Goal: Task Accomplishment & Management: Complete application form

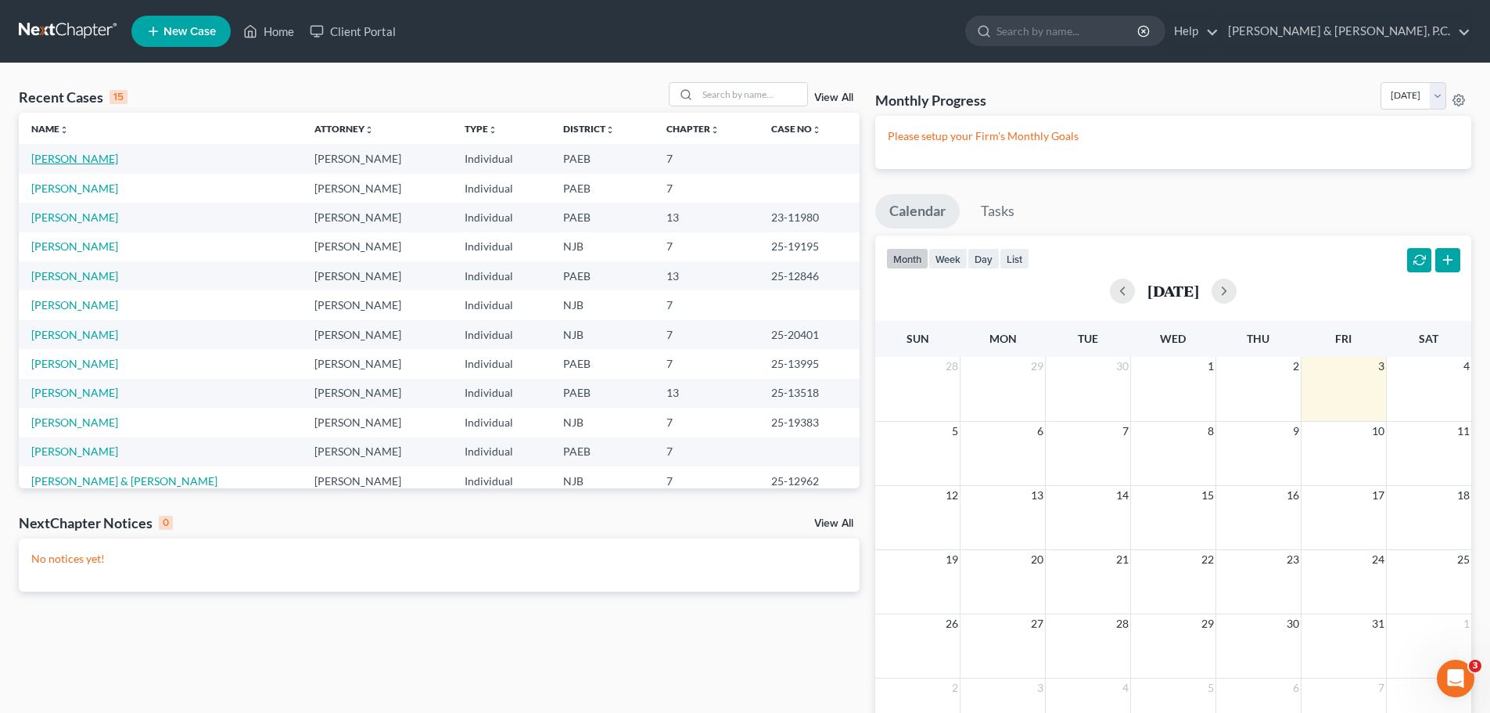
click at [81, 159] on link "[PERSON_NAME]" at bounding box center [74, 158] width 87 height 13
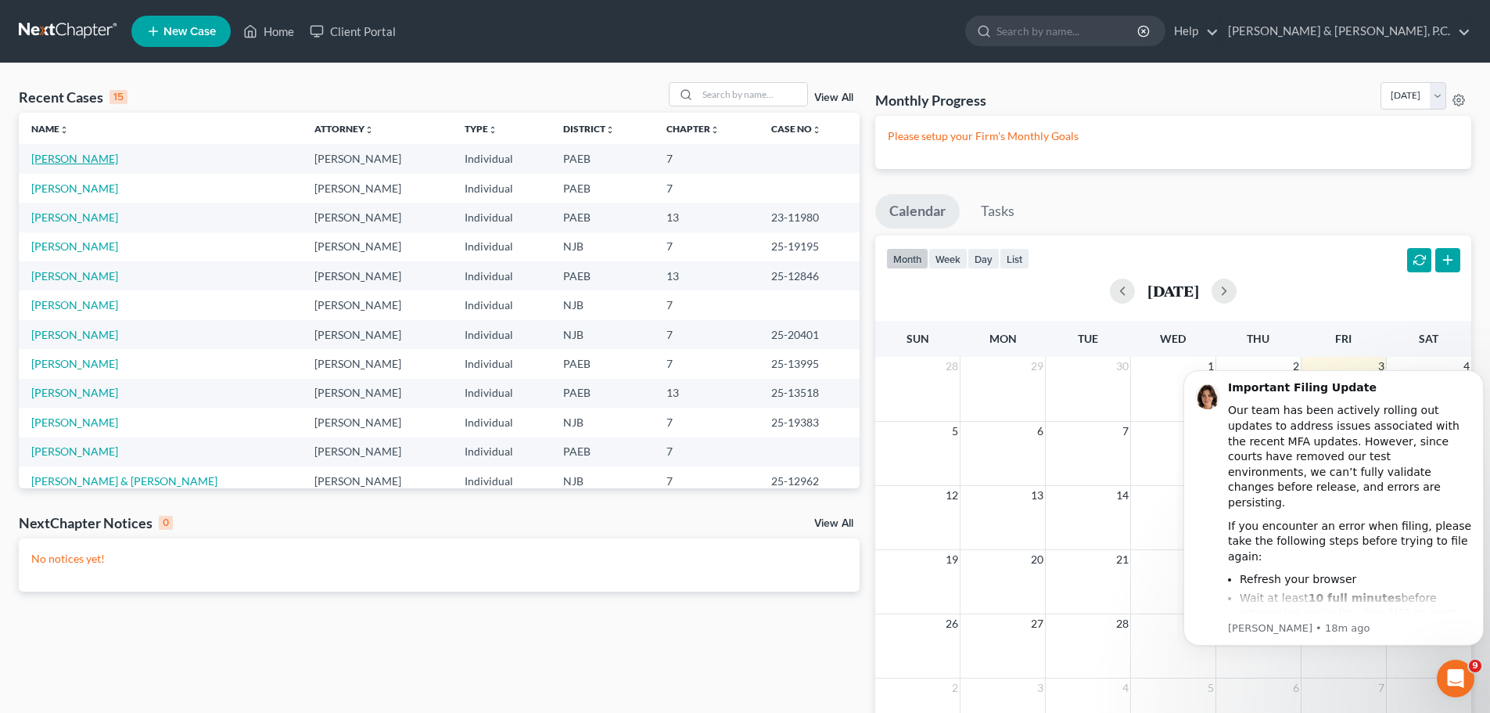
click at [97, 156] on link "[PERSON_NAME]" at bounding box center [74, 158] width 87 height 13
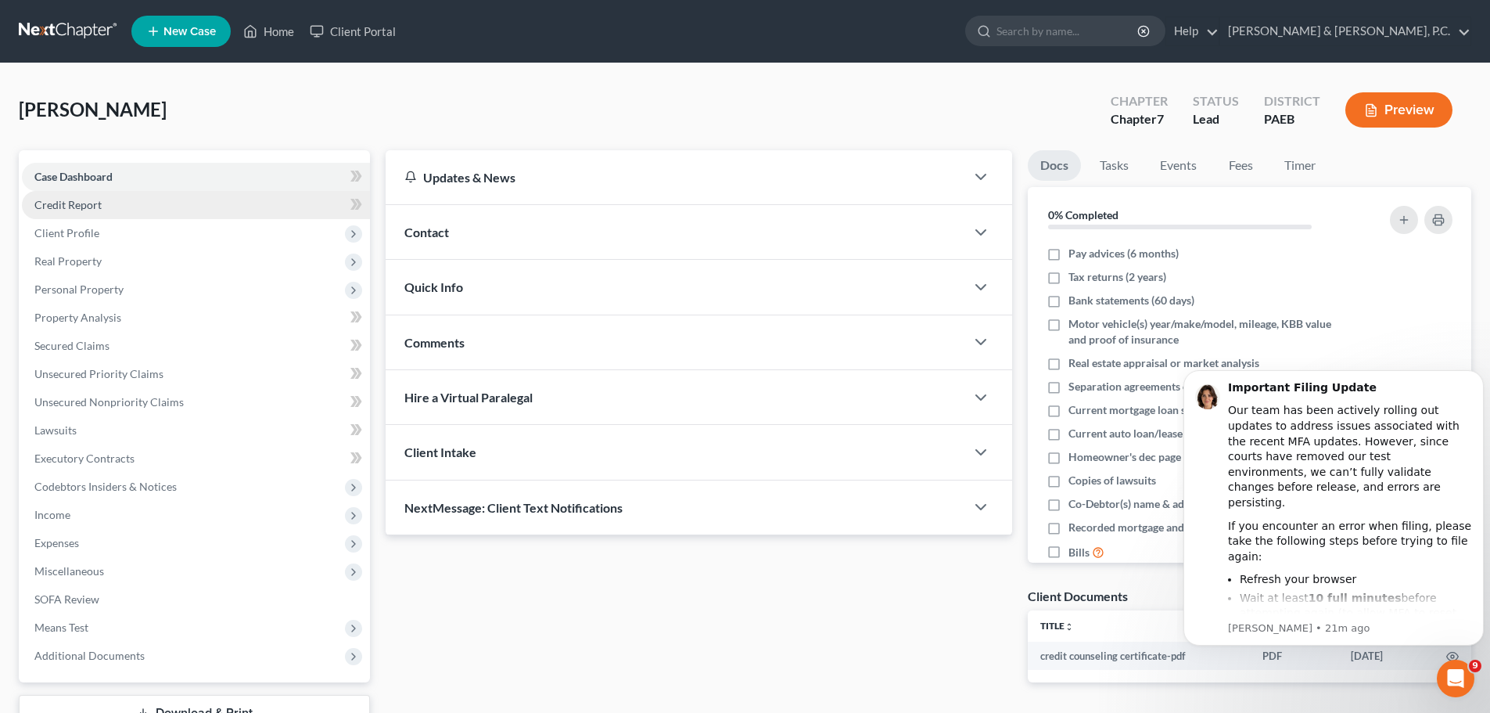
click at [110, 208] on link "Credit Report" at bounding box center [196, 205] width 348 height 28
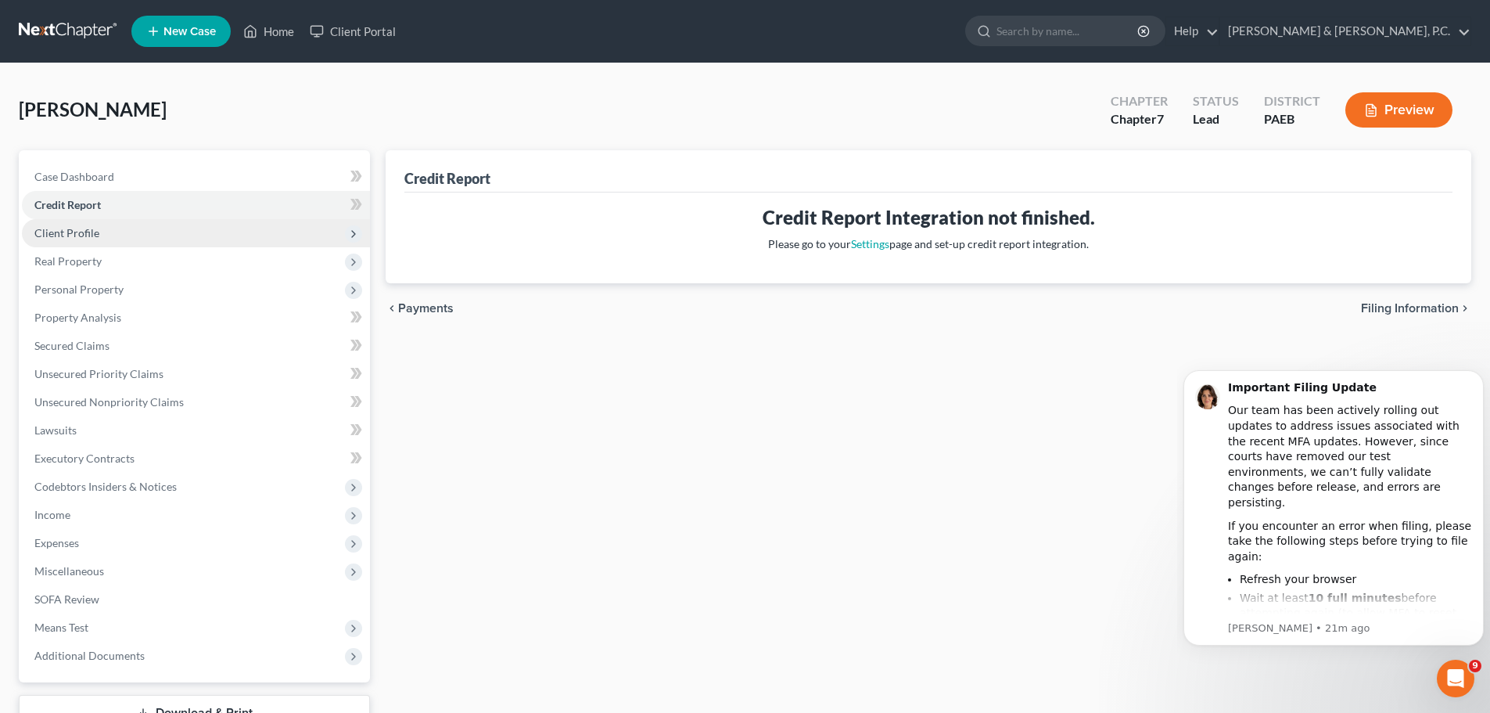
click at [101, 238] on span "Client Profile" at bounding box center [196, 233] width 348 height 28
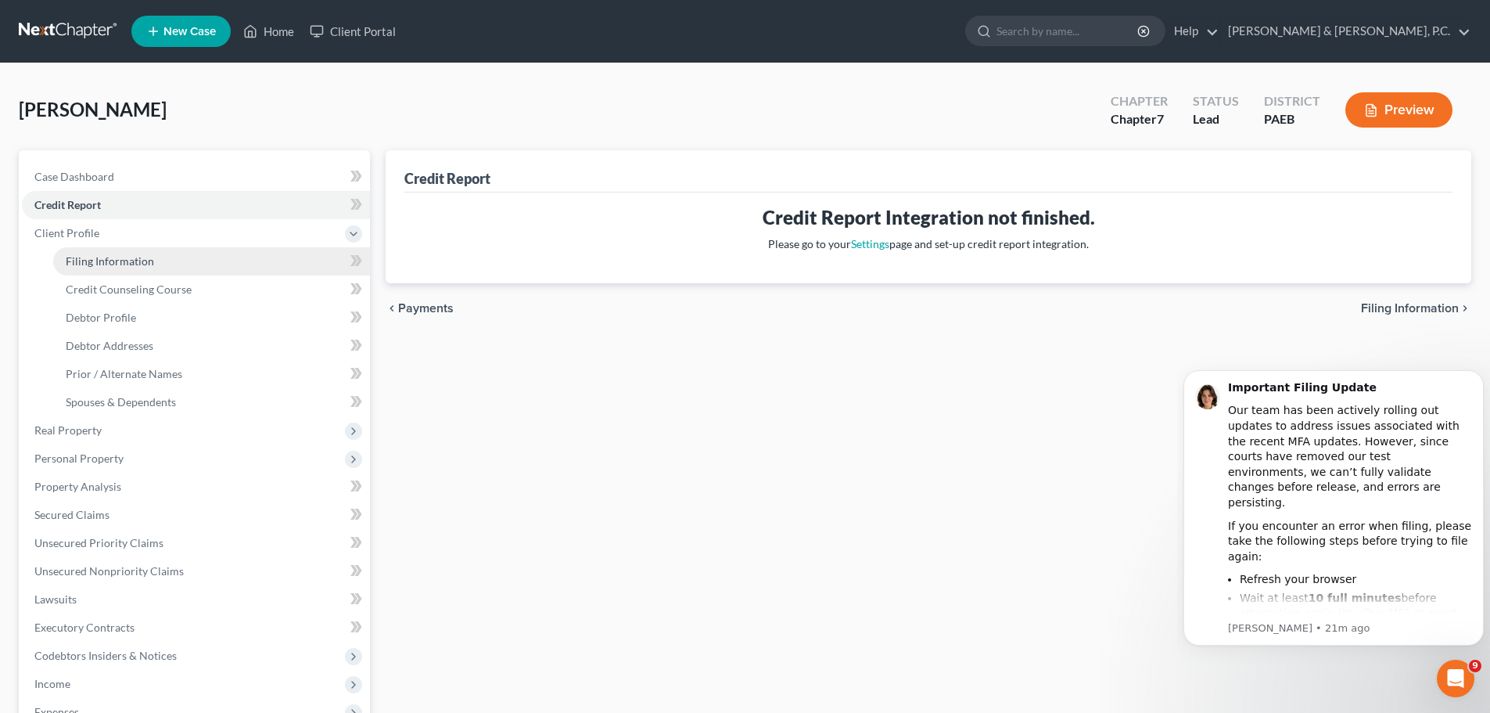
click at [150, 260] on span "Filing Information" at bounding box center [110, 260] width 88 height 13
select select "1"
select select "0"
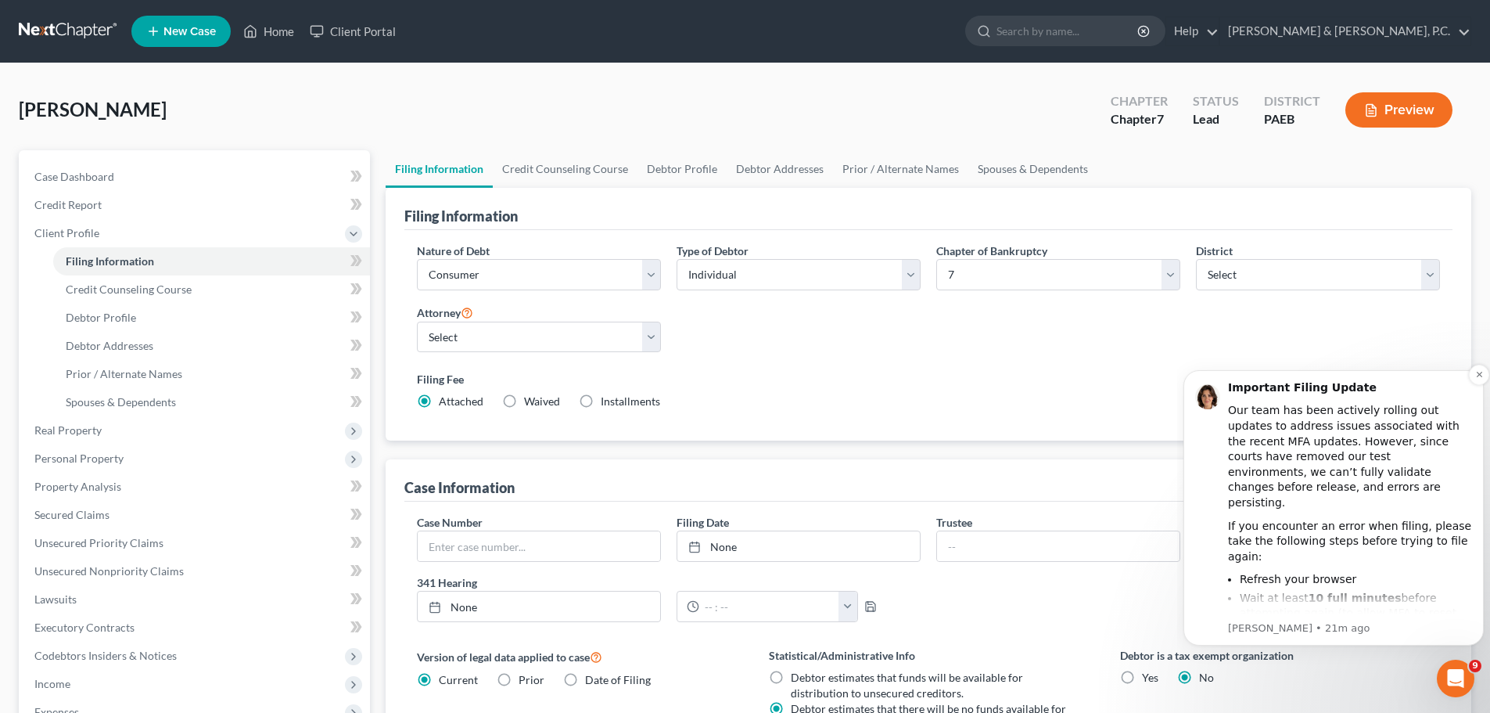
click at [1391, 382] on div "Important Filing Update" at bounding box center [1350, 388] width 244 height 16
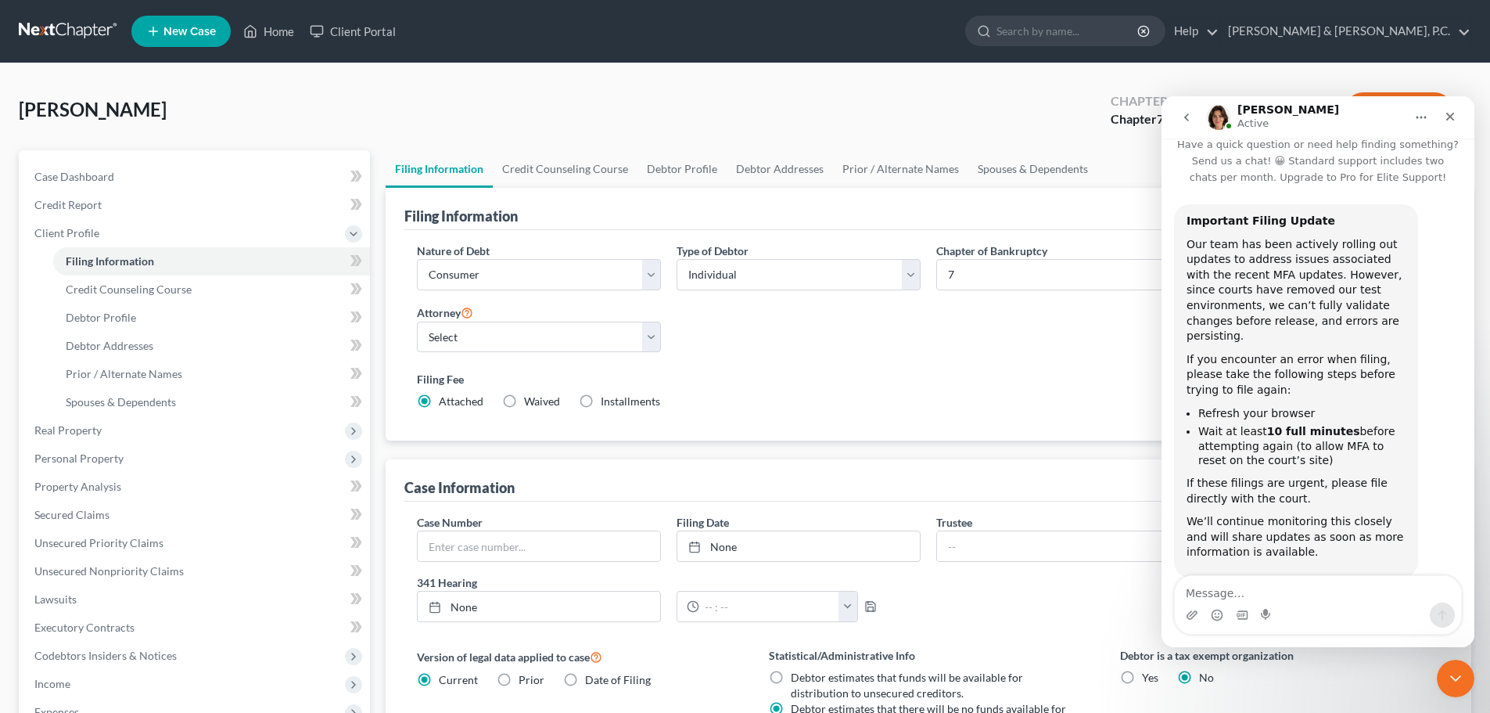
scroll to position [34, 0]
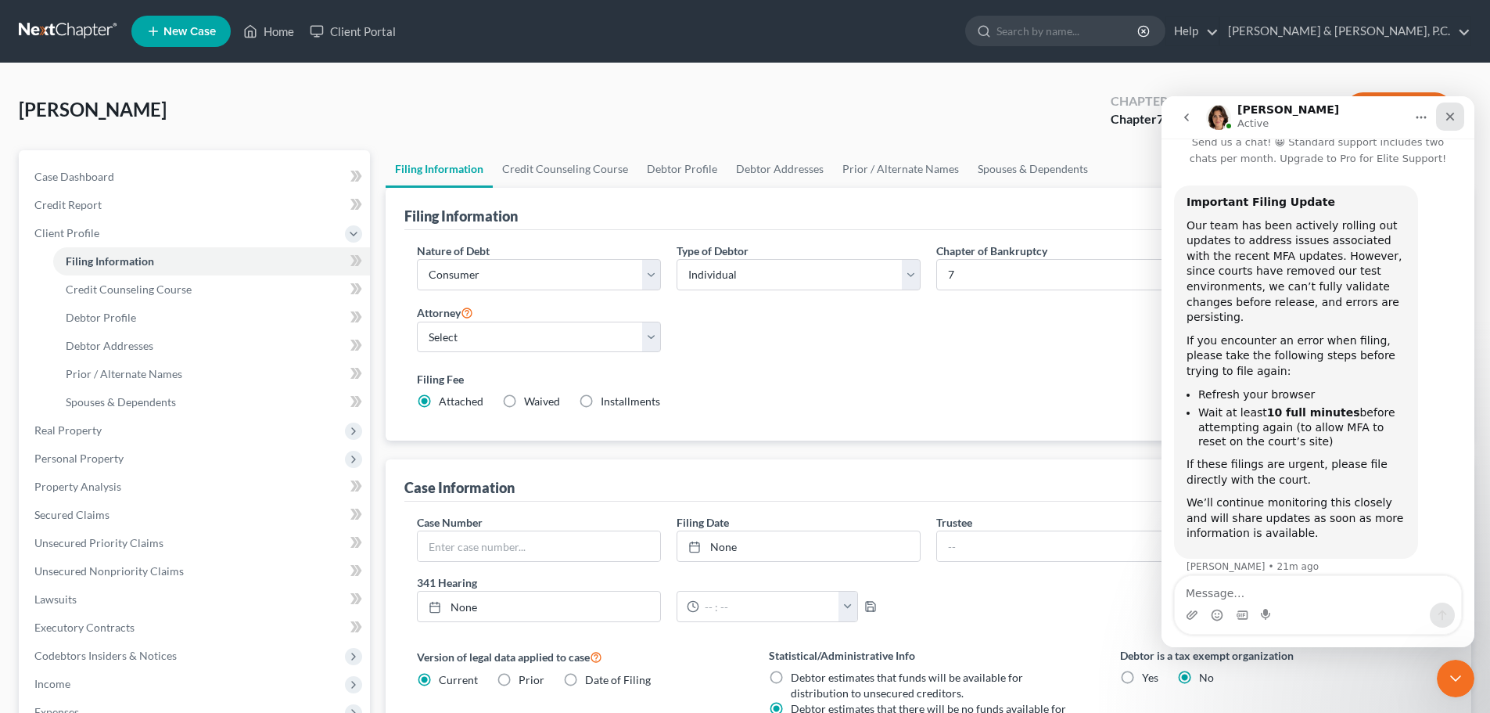
click at [1451, 114] on icon "Close" at bounding box center [1450, 116] width 13 height 13
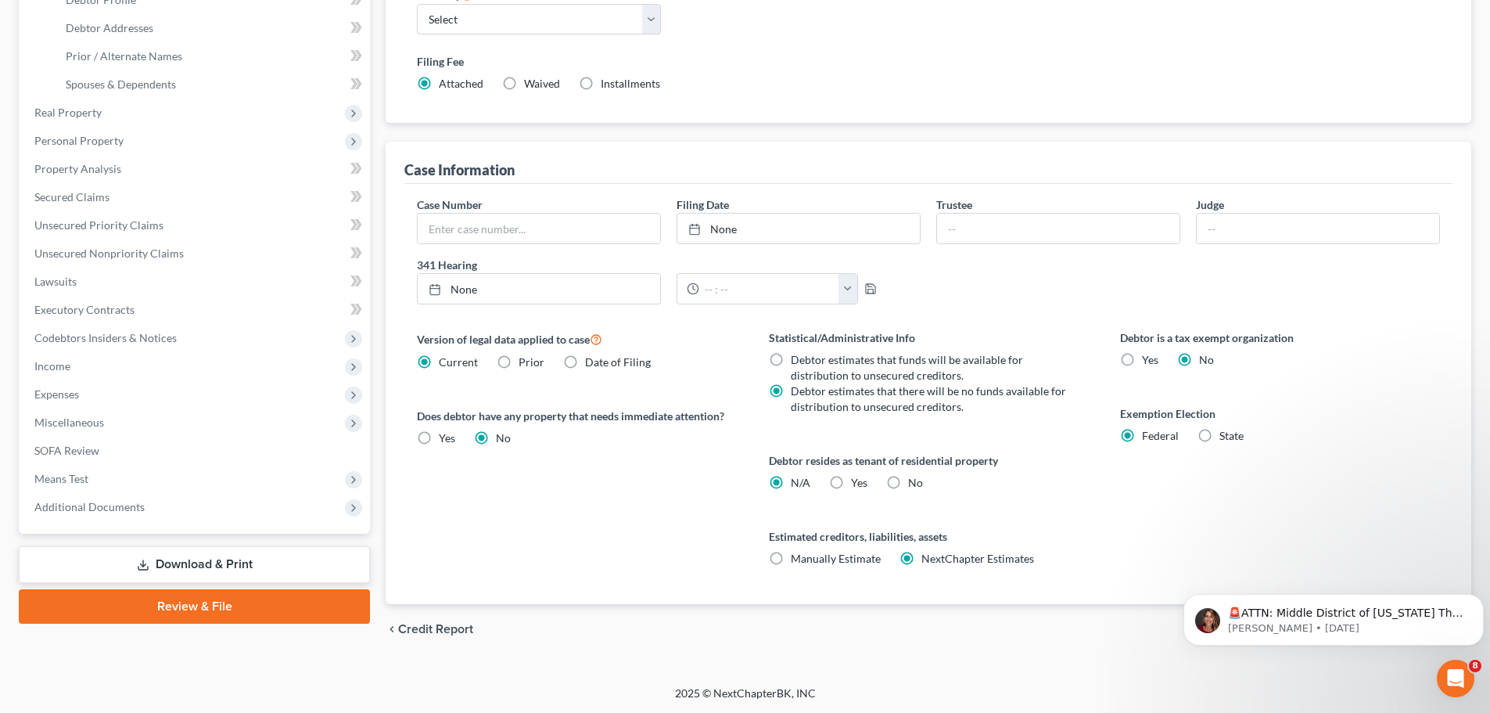
scroll to position [318, 0]
click at [1476, 598] on icon "Dismiss notification" at bounding box center [1480, 598] width 9 height 9
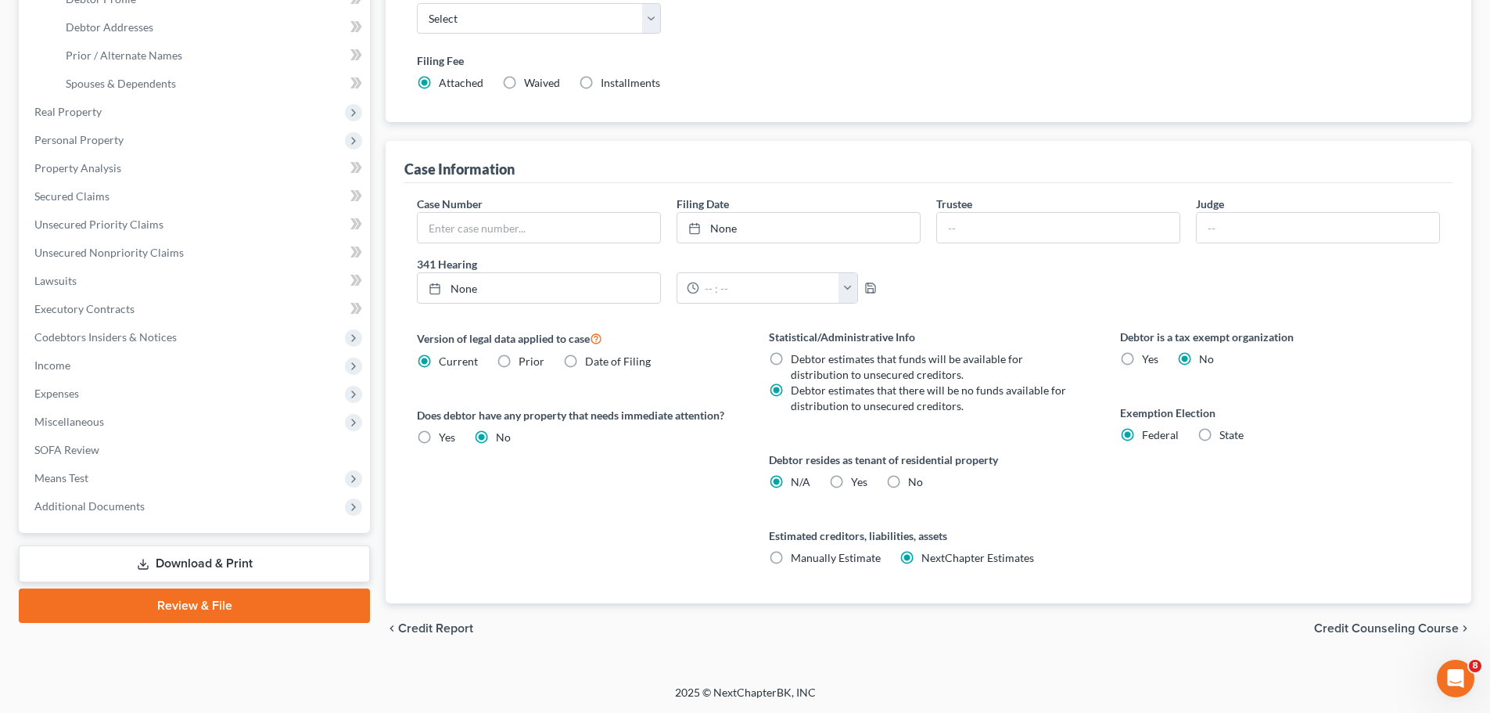
click at [1440, 627] on span "Credit Counseling Course" at bounding box center [1386, 628] width 145 height 13
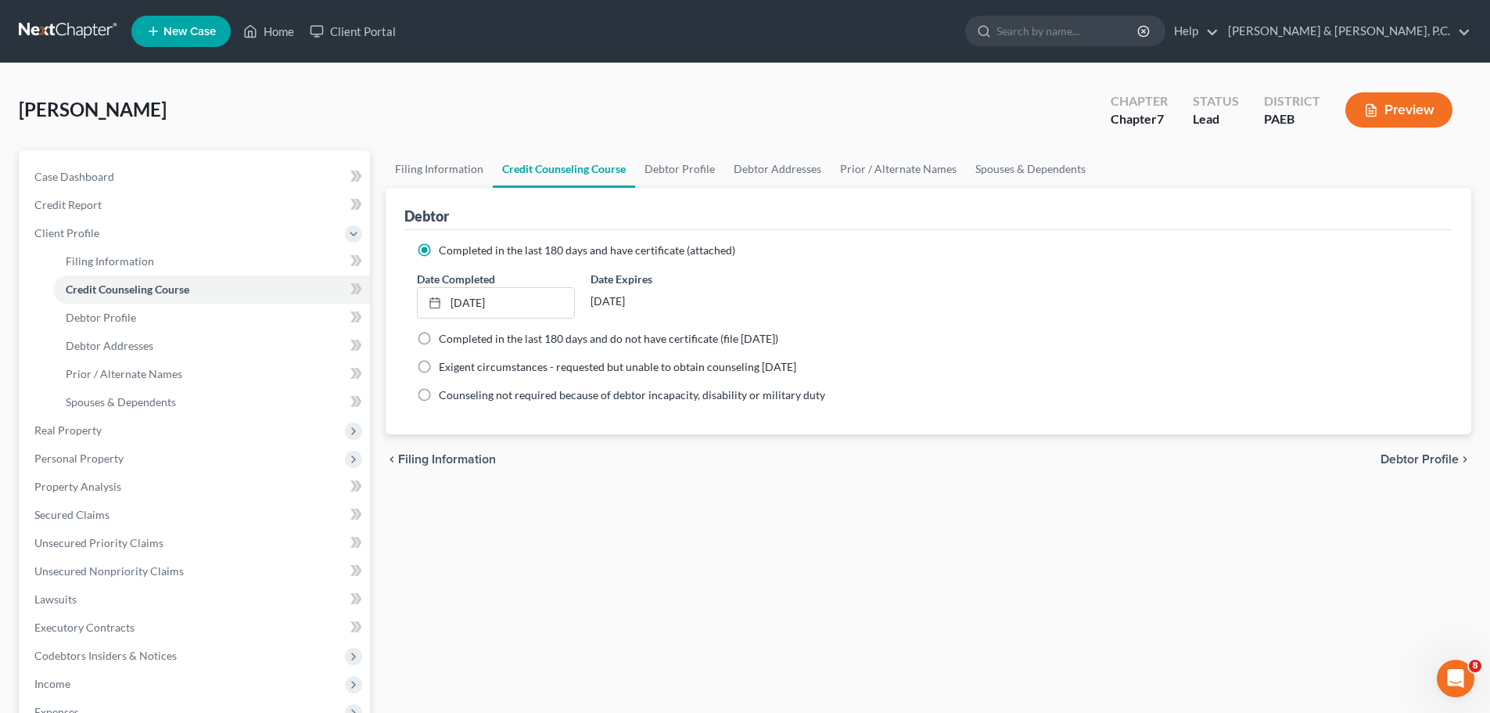
click at [1409, 459] on span "Debtor Profile" at bounding box center [1420, 459] width 78 height 13
select select "1"
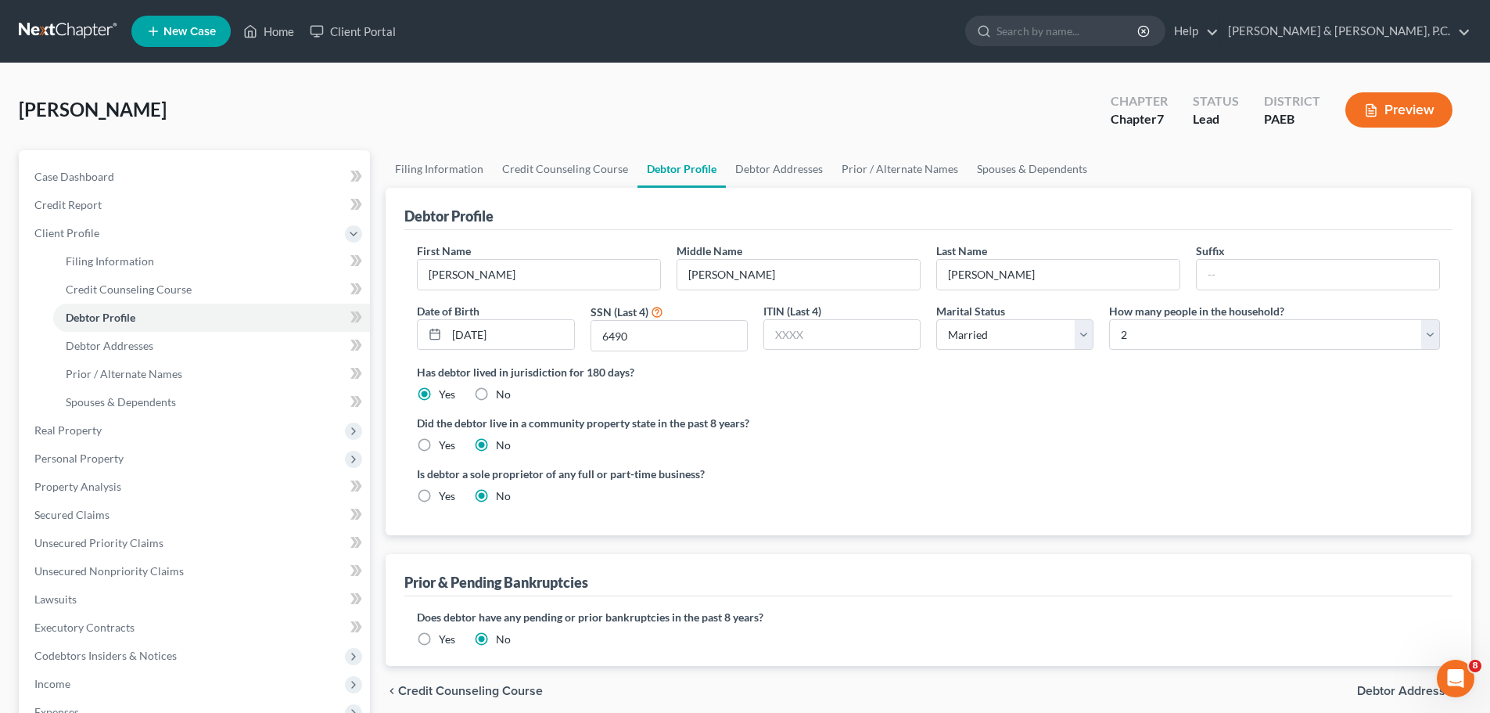
scroll to position [235, 0]
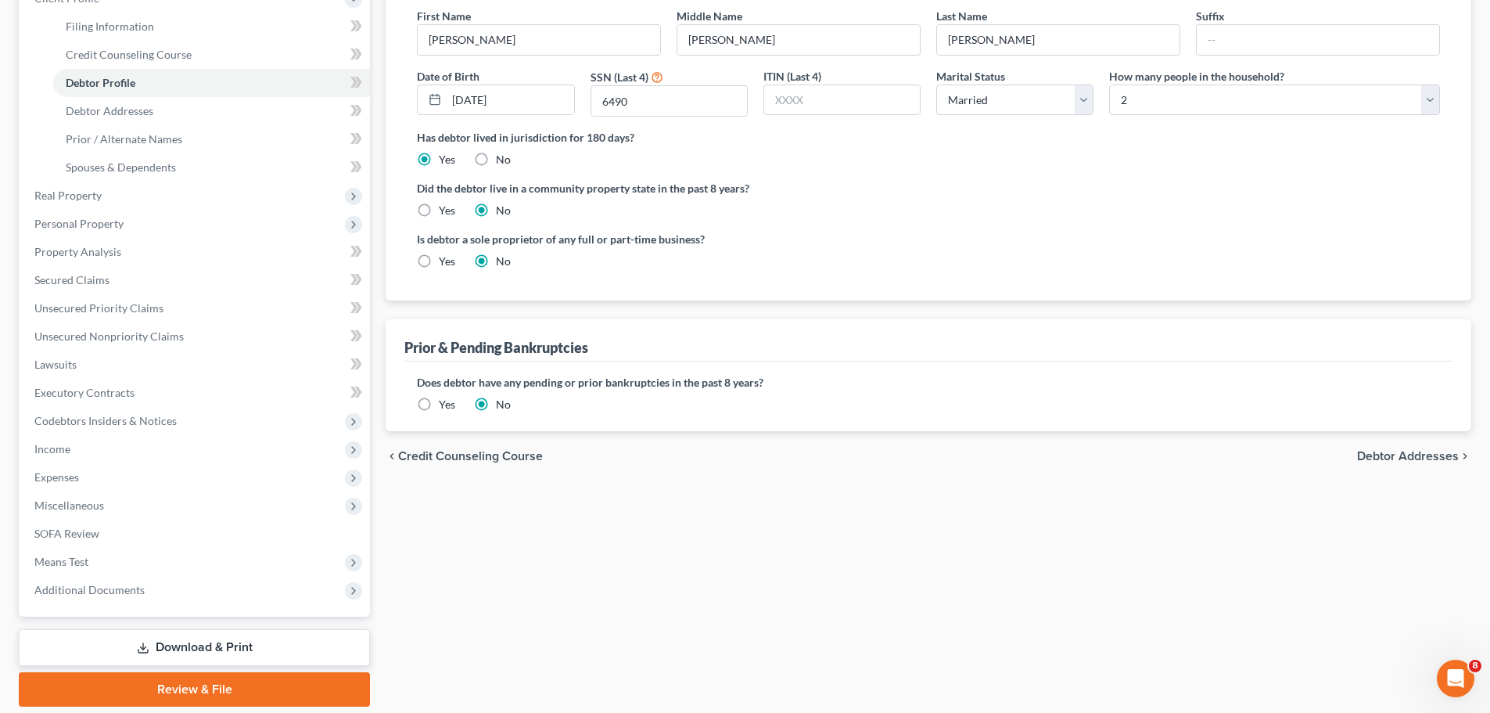
click at [1378, 458] on span "Debtor Addresses" at bounding box center [1408, 456] width 102 height 13
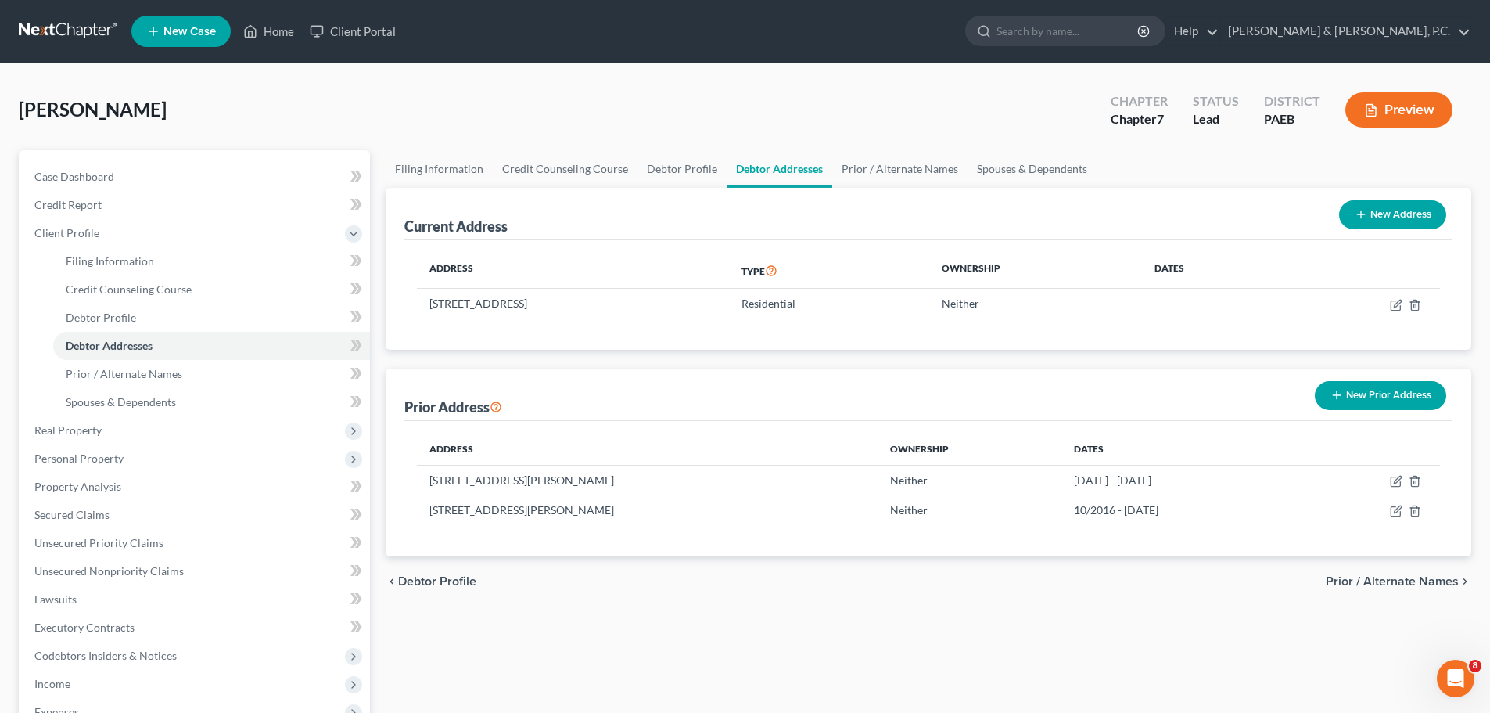
click at [1375, 572] on div "chevron_left Debtor Profile Prior / Alternate Names chevron_right" at bounding box center [929, 581] width 1086 height 50
click at [1375, 580] on span "Prior / Alternate Names" at bounding box center [1392, 581] width 133 height 13
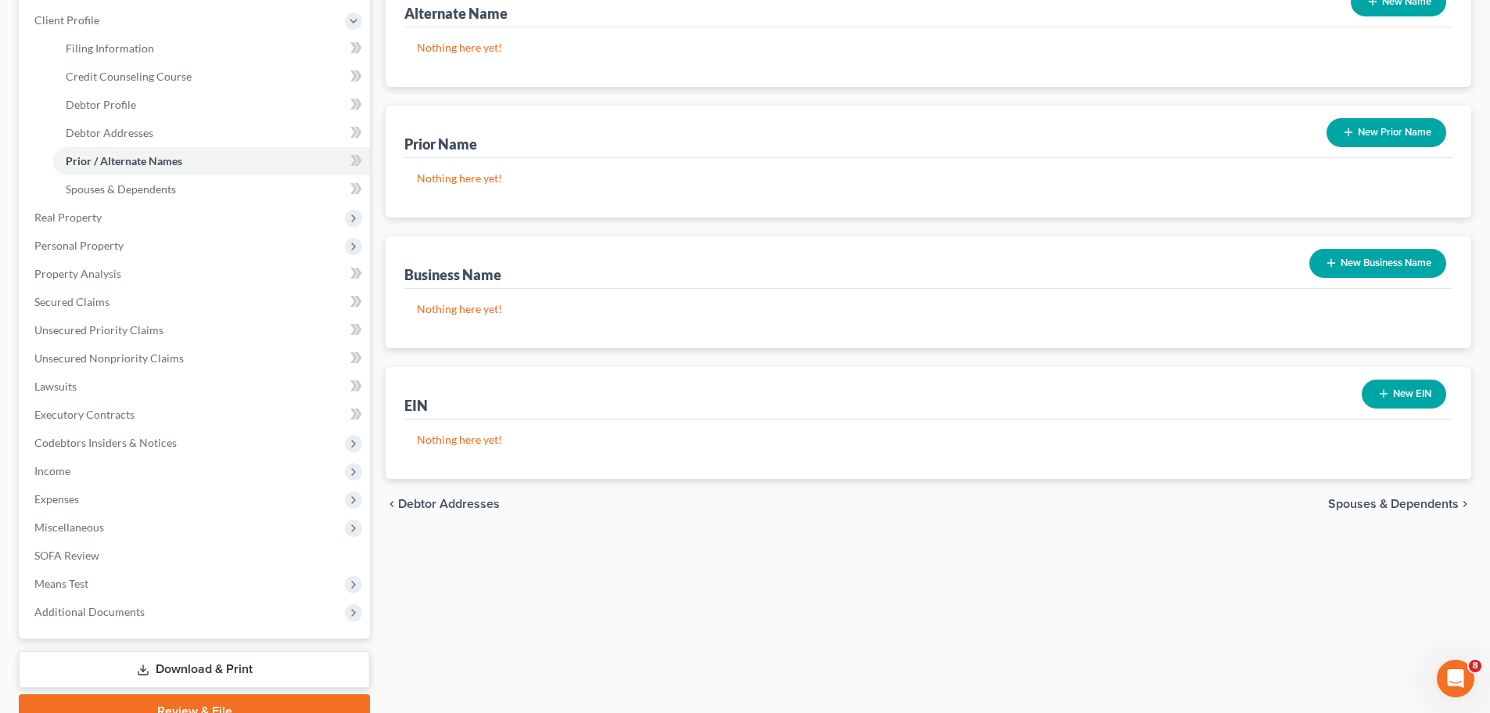
scroll to position [288, 0]
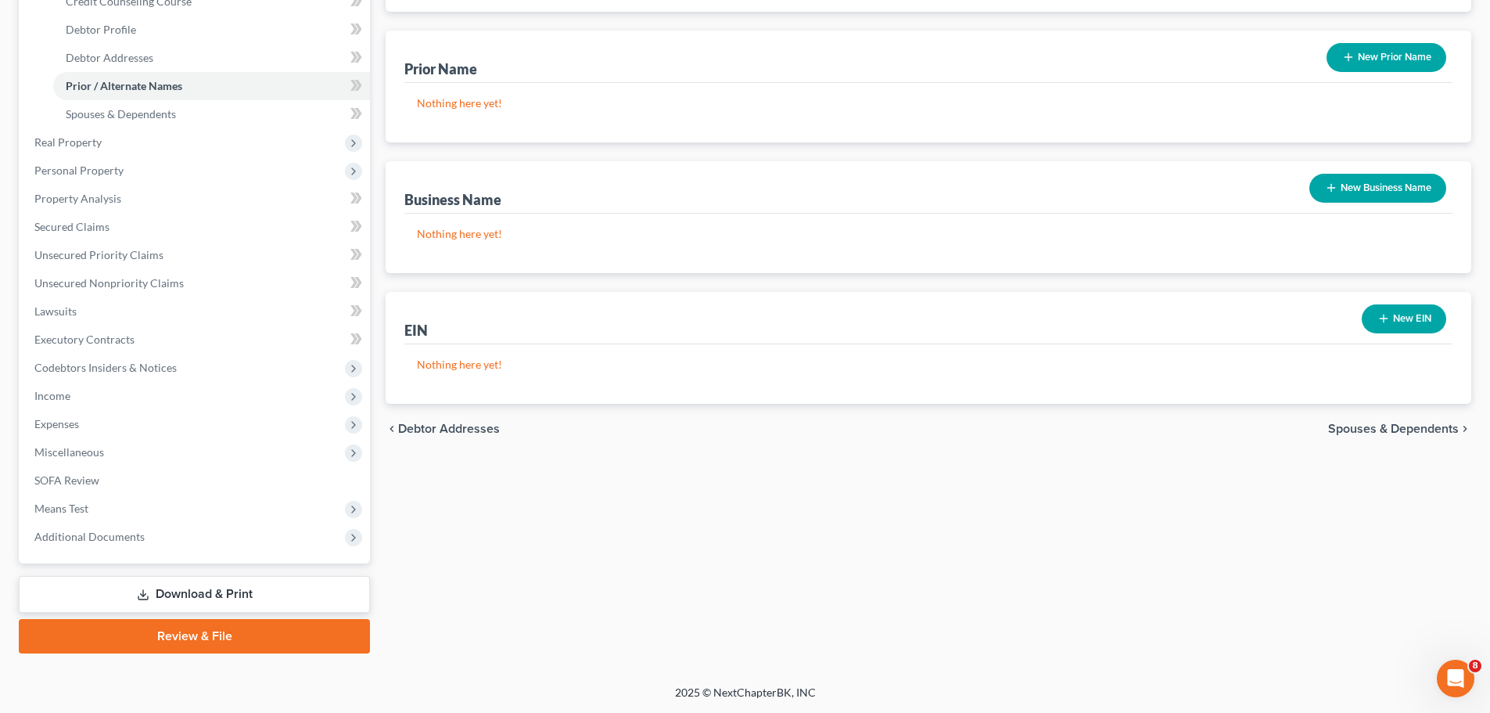
click at [1397, 430] on span "Spouses & Dependents" at bounding box center [1393, 428] width 131 height 13
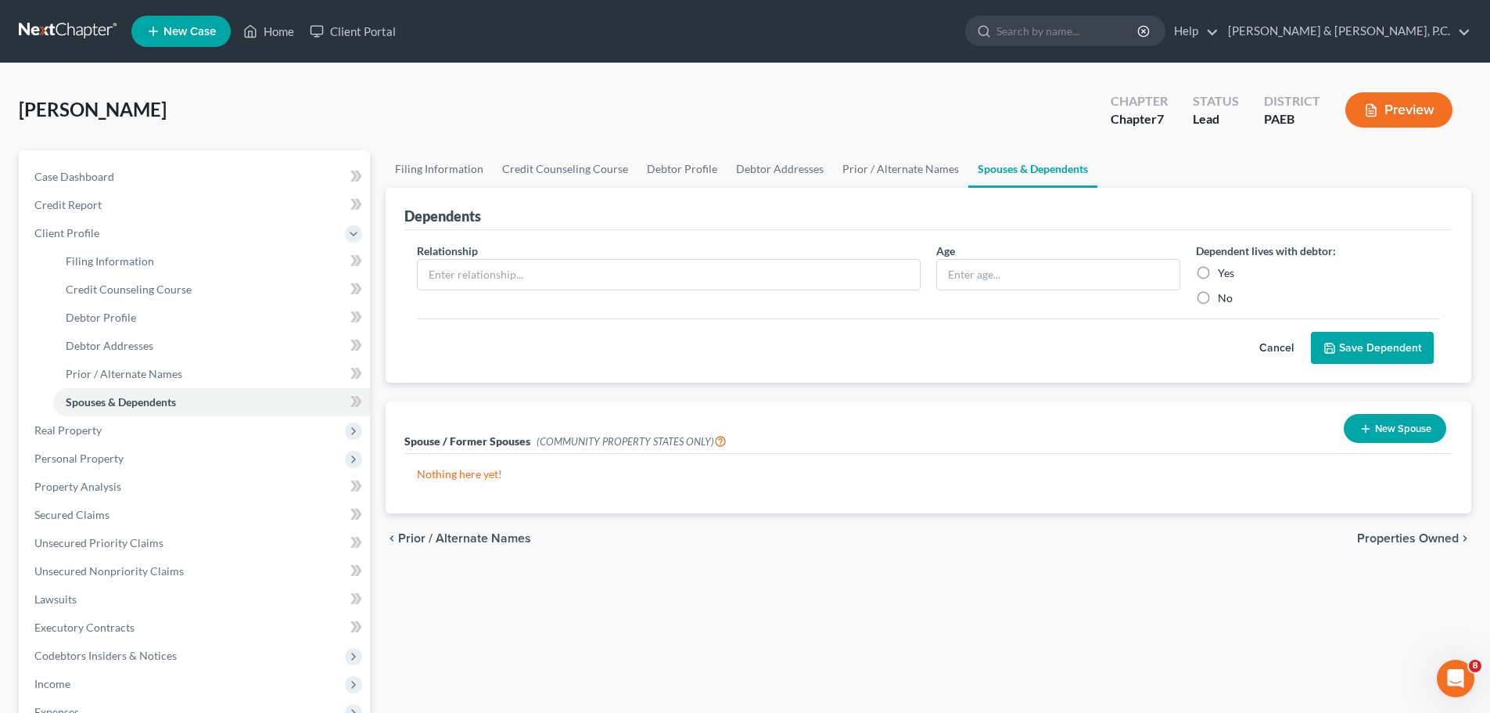
click at [1377, 540] on span "Properties Owned" at bounding box center [1408, 538] width 102 height 13
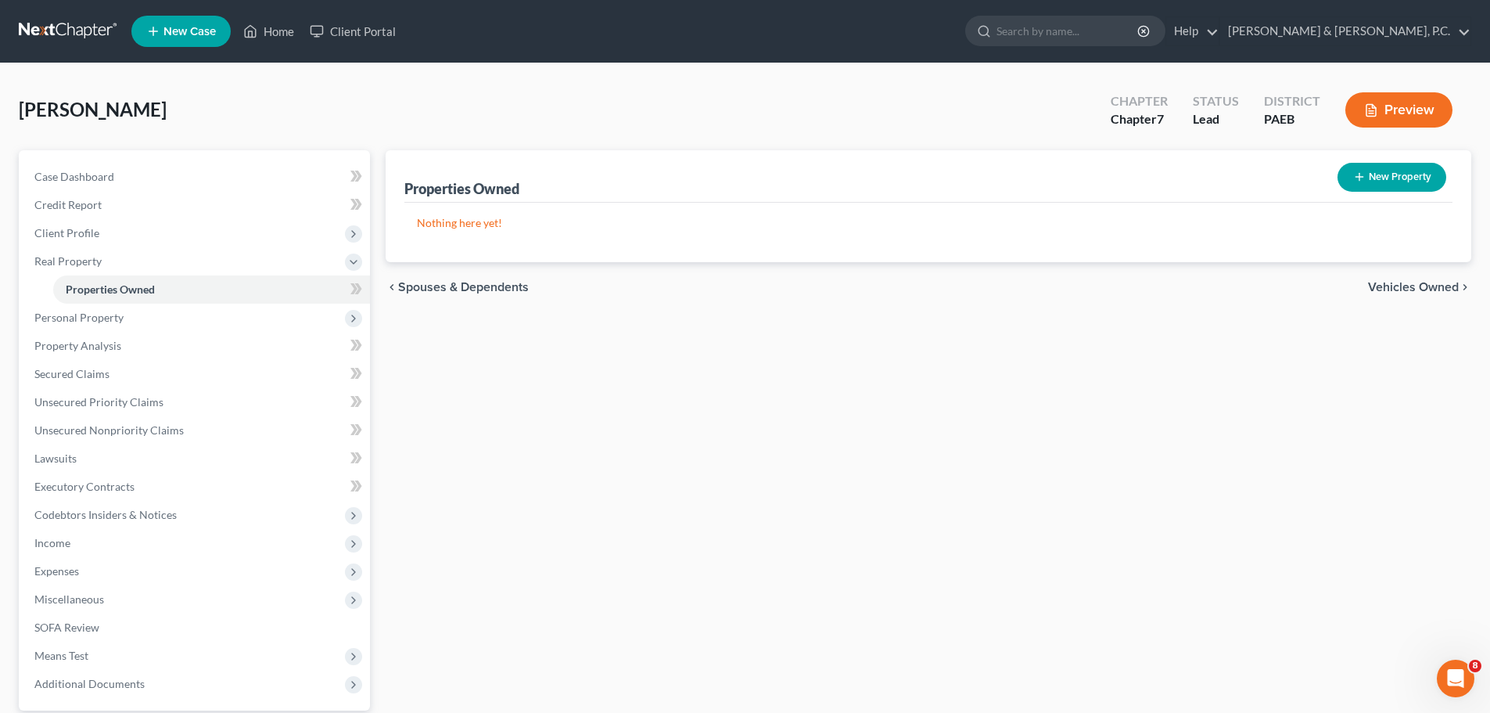
click at [1402, 288] on span "Vehicles Owned" at bounding box center [1413, 287] width 91 height 13
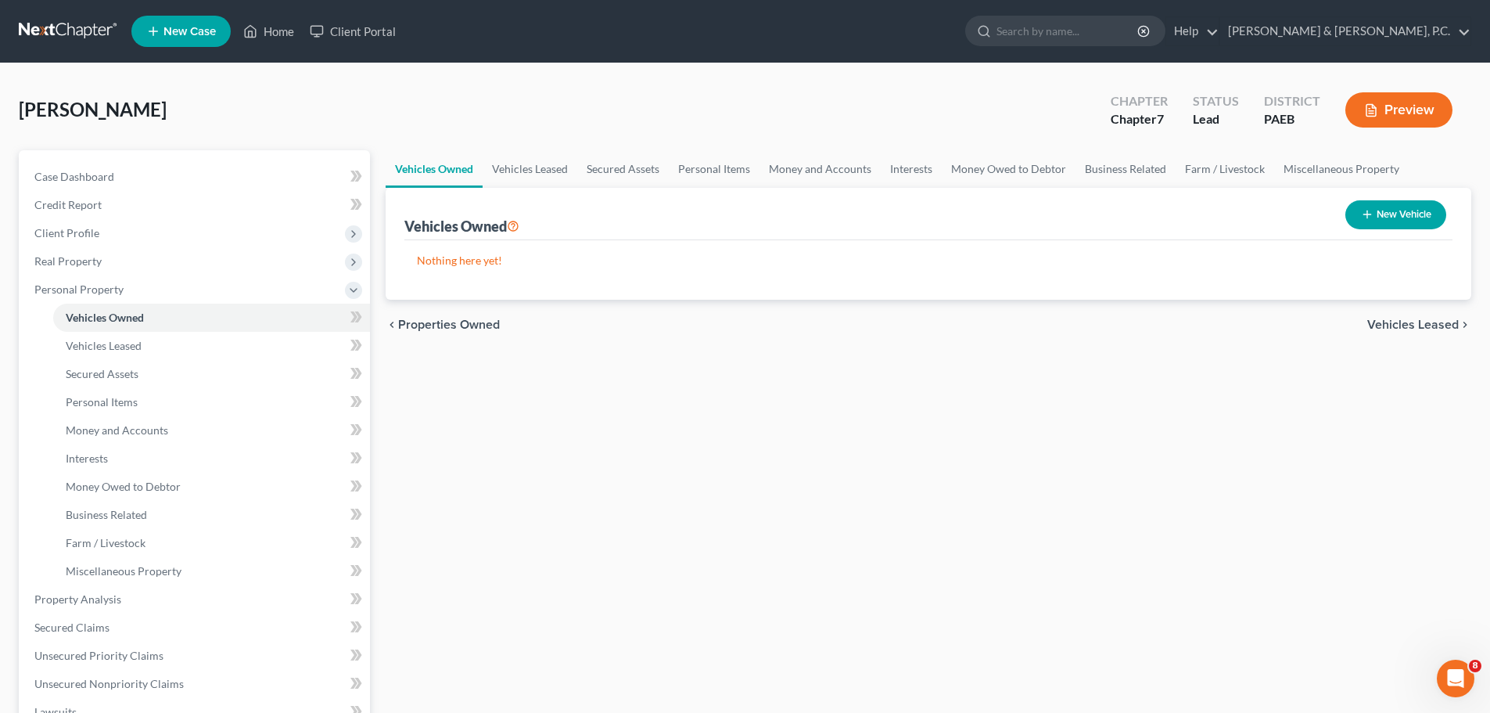
click at [1392, 321] on span "Vehicles Leased" at bounding box center [1414, 324] width 92 height 13
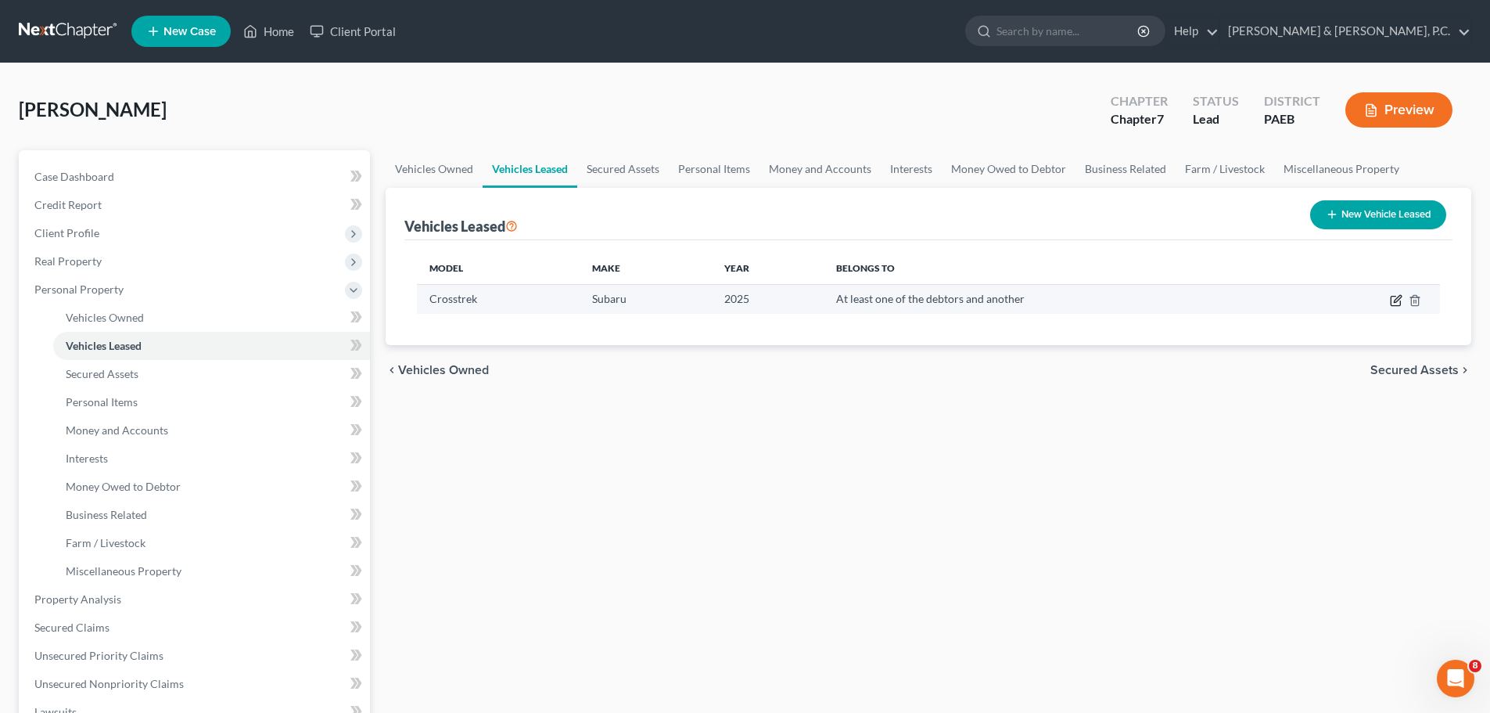
click at [1391, 302] on icon "button" at bounding box center [1395, 301] width 9 height 9
select select "0"
select select "1"
select select "3"
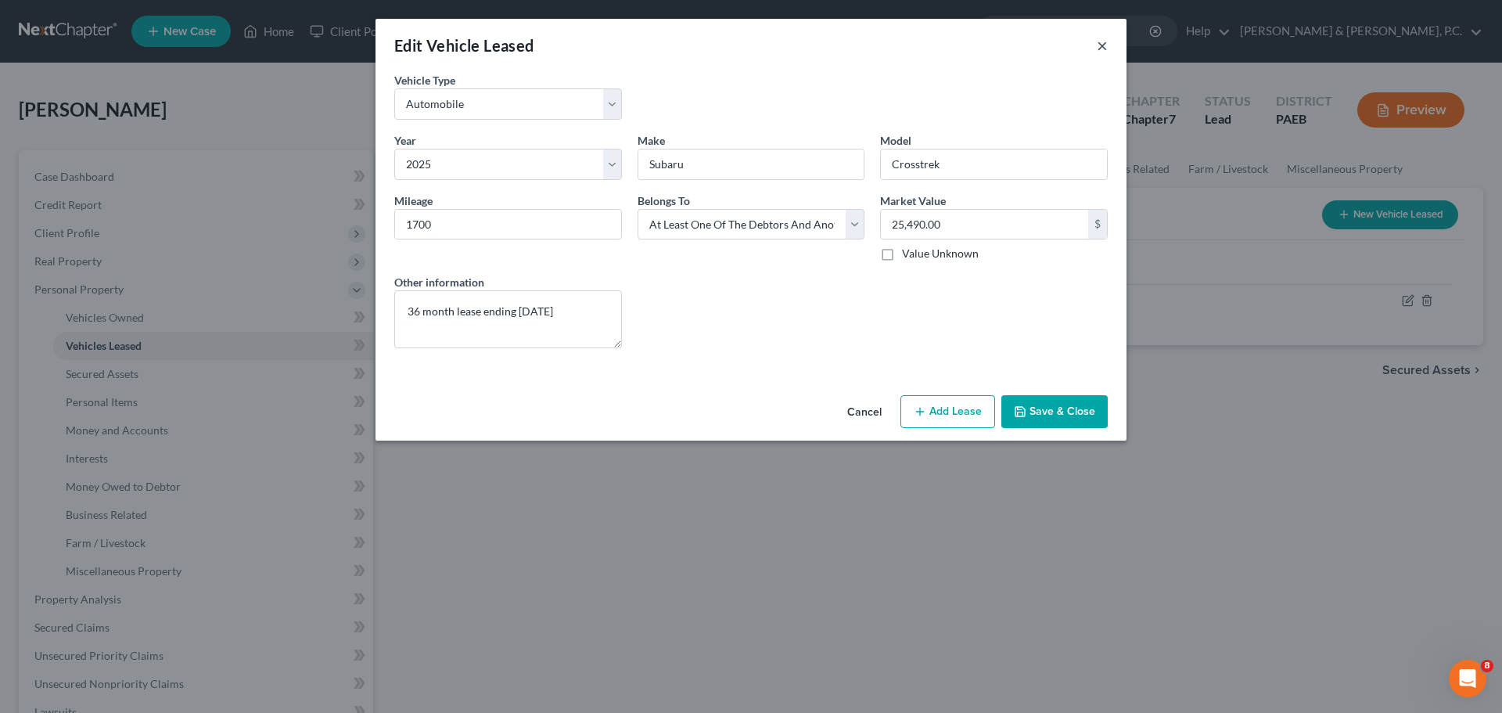
click at [1104, 43] on button "×" at bounding box center [1102, 45] width 11 height 19
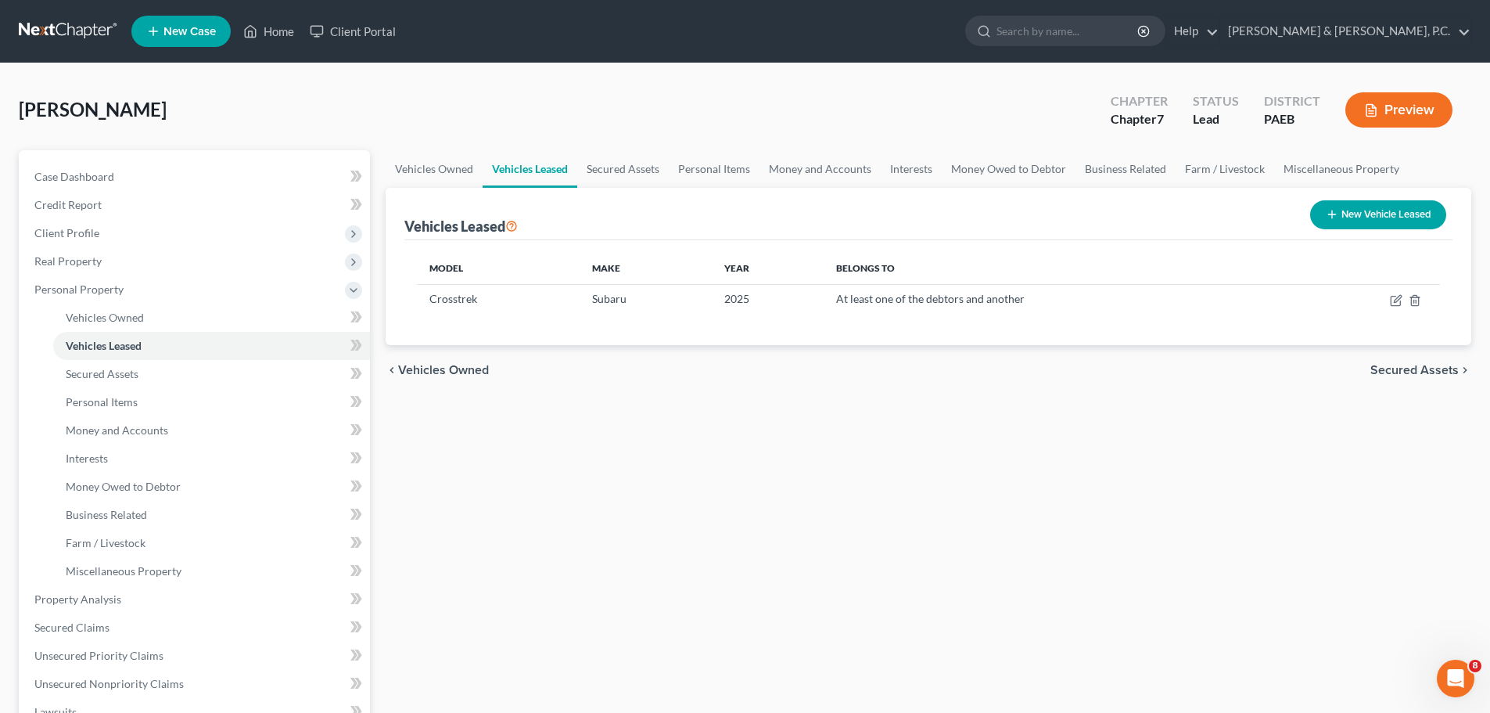
click at [1383, 364] on span "Secured Assets" at bounding box center [1415, 370] width 88 height 13
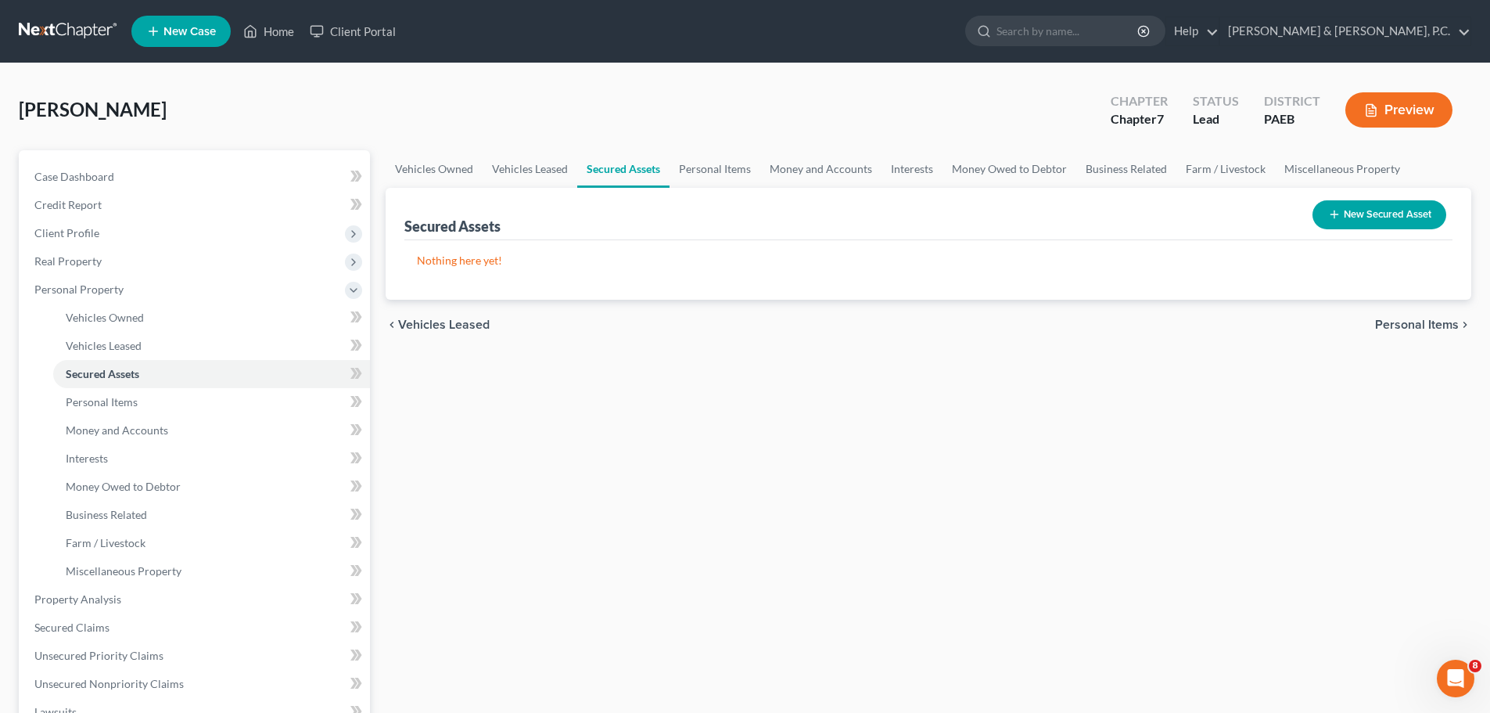
click at [1385, 325] on span "Personal Items" at bounding box center [1417, 324] width 84 height 13
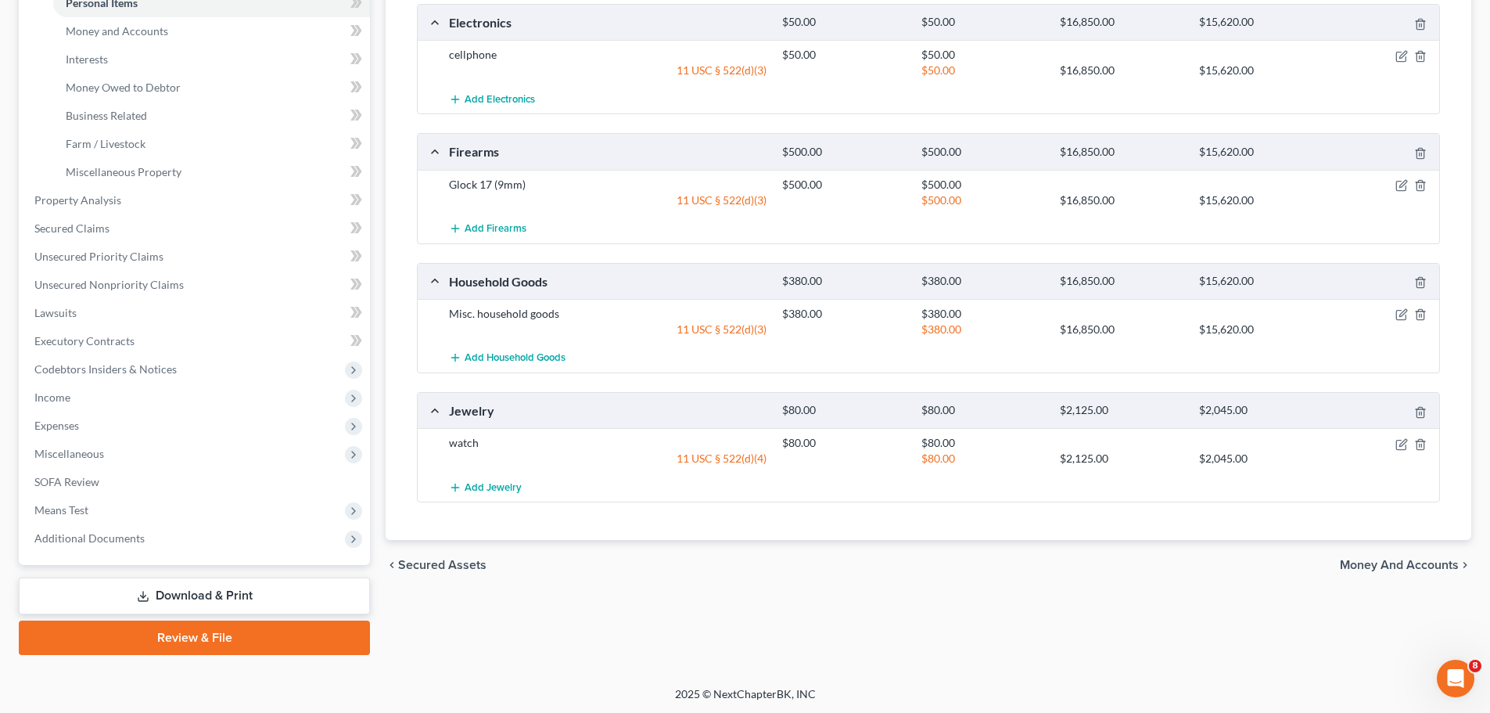
scroll to position [401, 0]
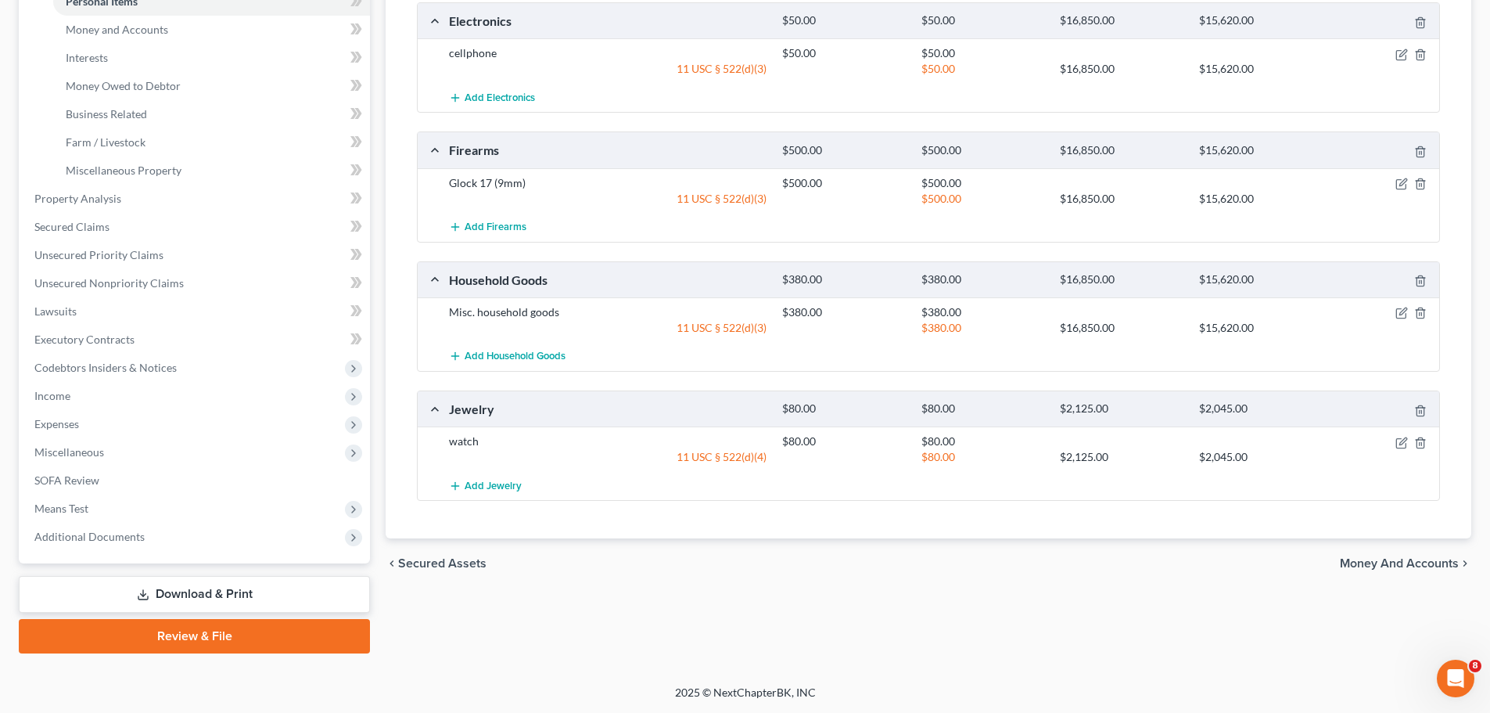
click at [1358, 559] on span "Money and Accounts" at bounding box center [1399, 563] width 119 height 13
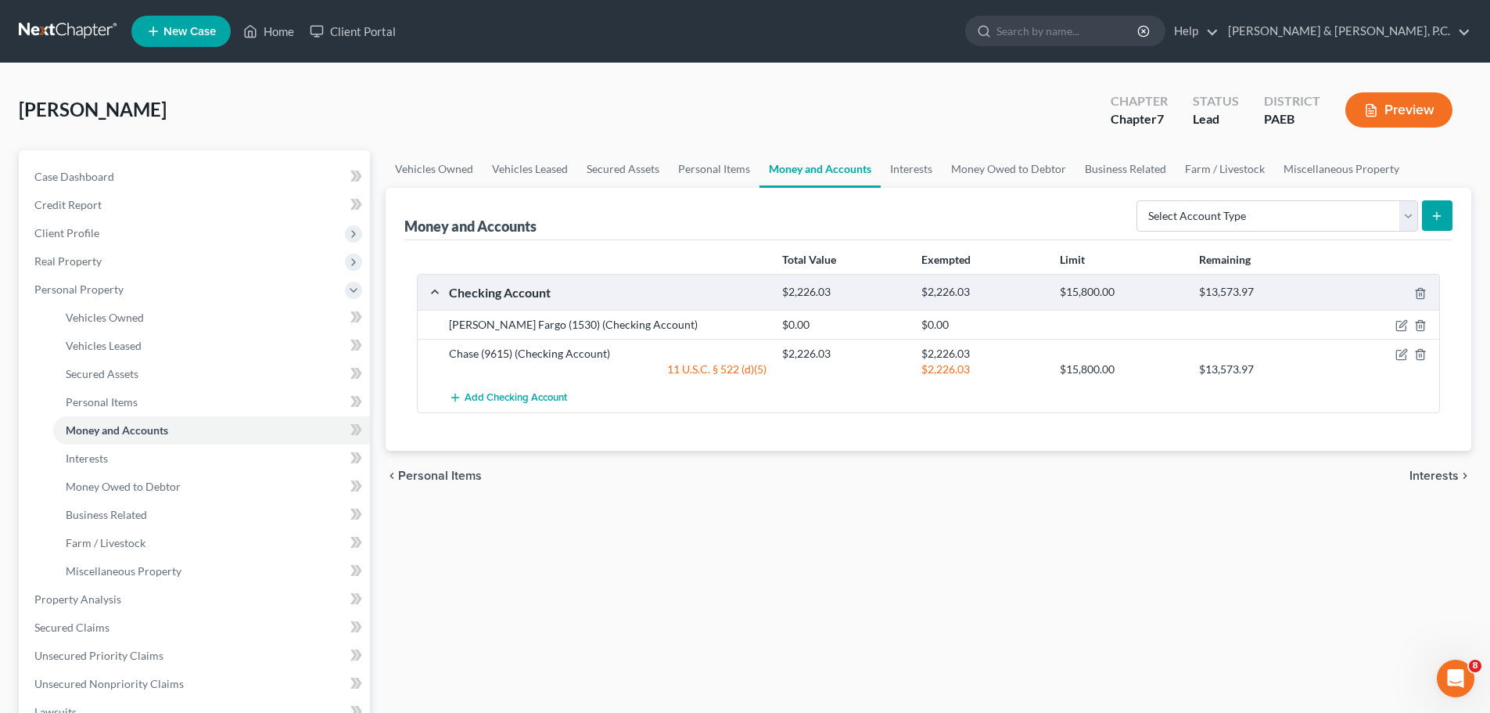
click at [1437, 473] on span "Interests" at bounding box center [1434, 475] width 49 height 13
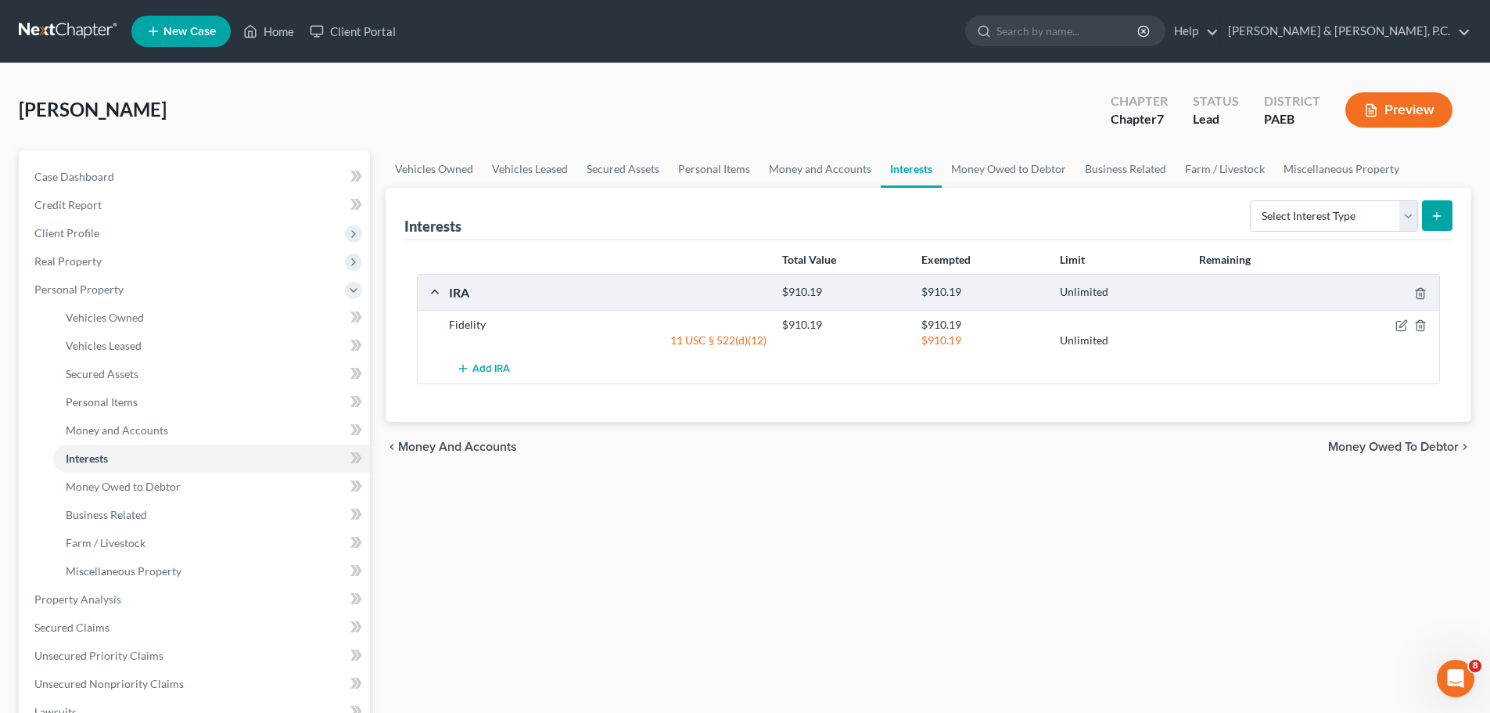
click at [1424, 446] on span "Money Owed to Debtor" at bounding box center [1393, 446] width 131 height 13
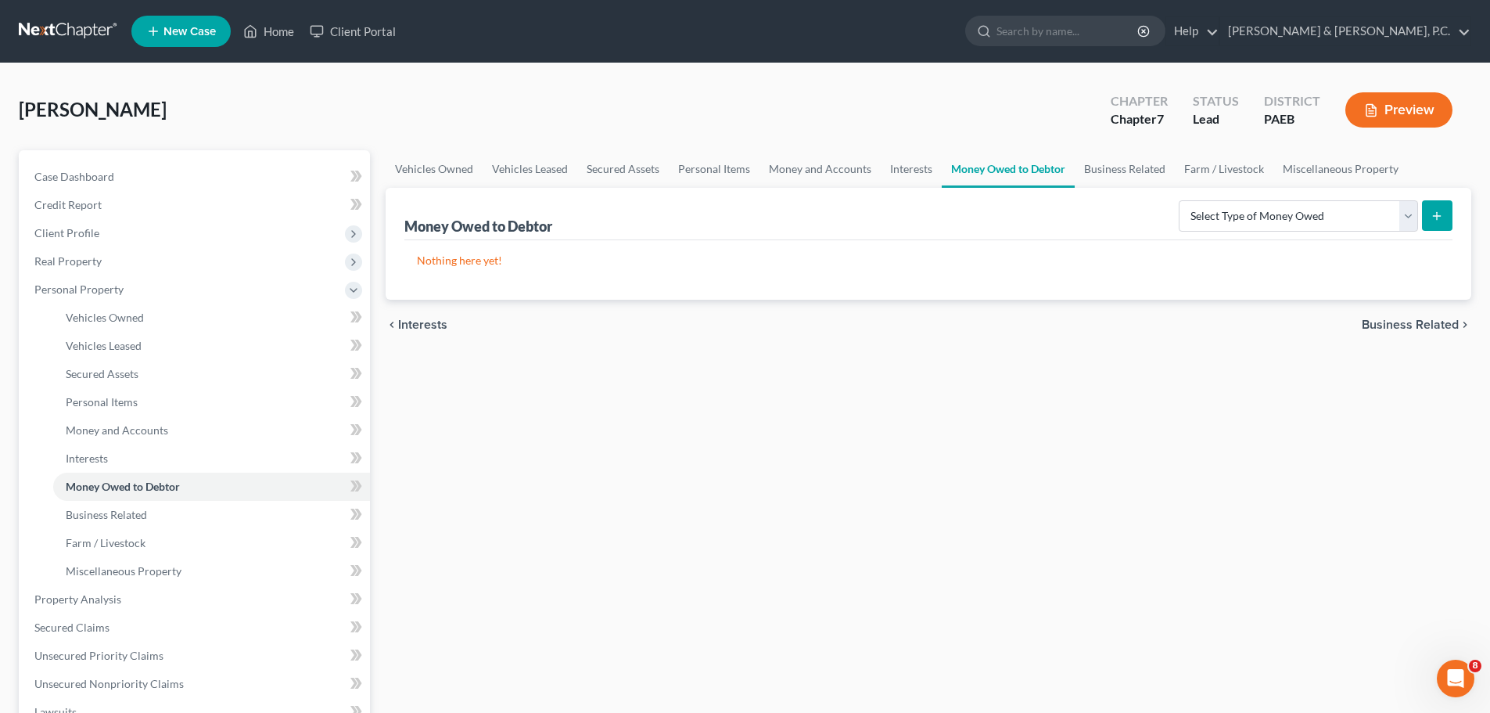
click at [1381, 325] on span "Business Related" at bounding box center [1410, 324] width 97 height 13
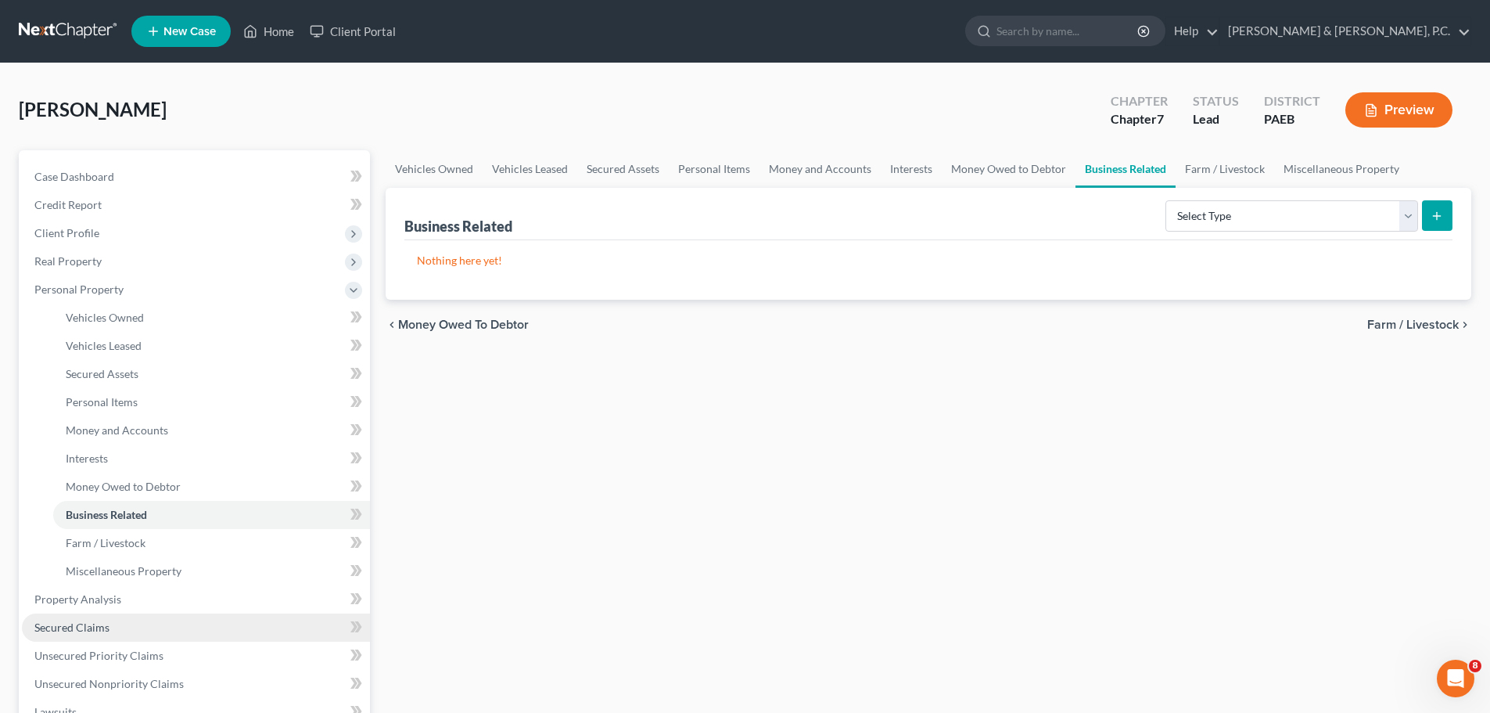
click at [92, 621] on span "Secured Claims" at bounding box center [71, 626] width 75 height 13
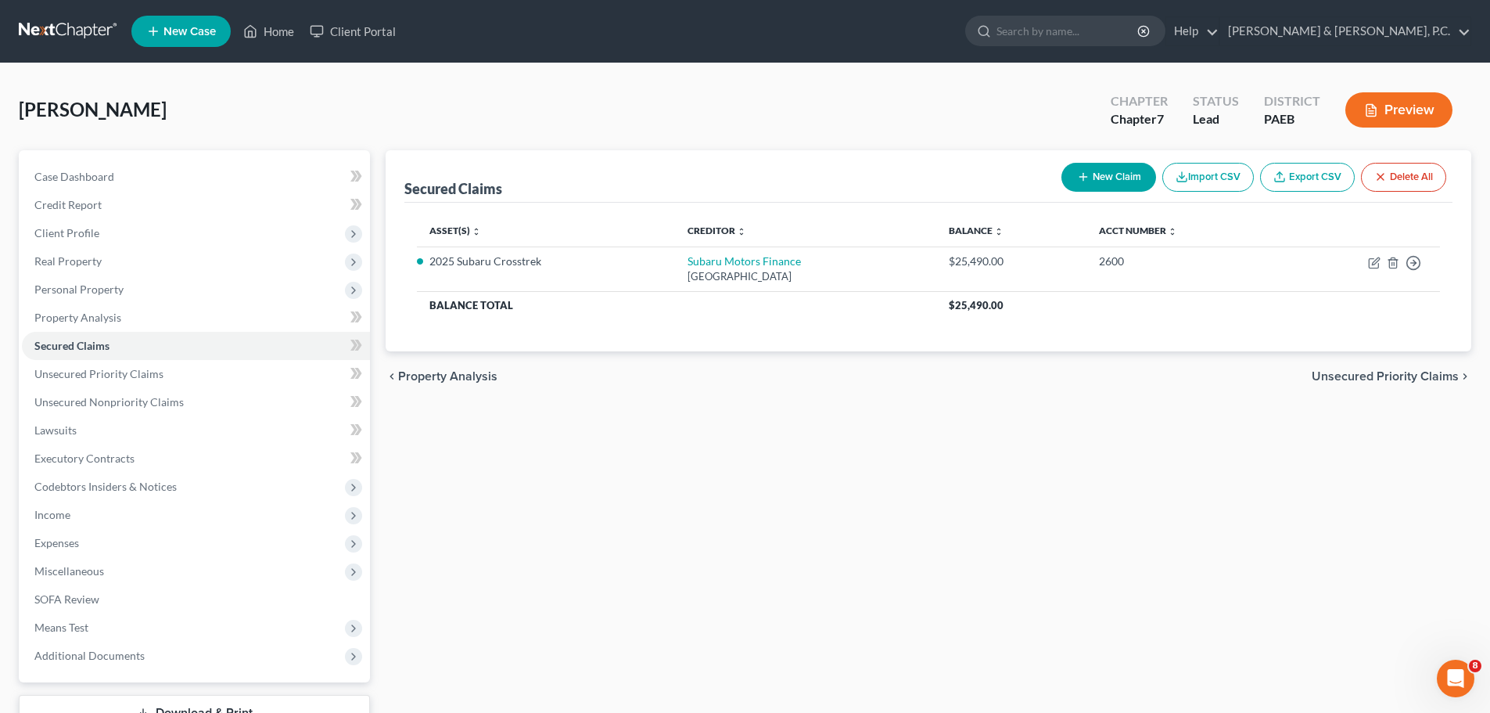
click at [1330, 375] on span "Unsecured Priority Claims" at bounding box center [1385, 376] width 147 height 13
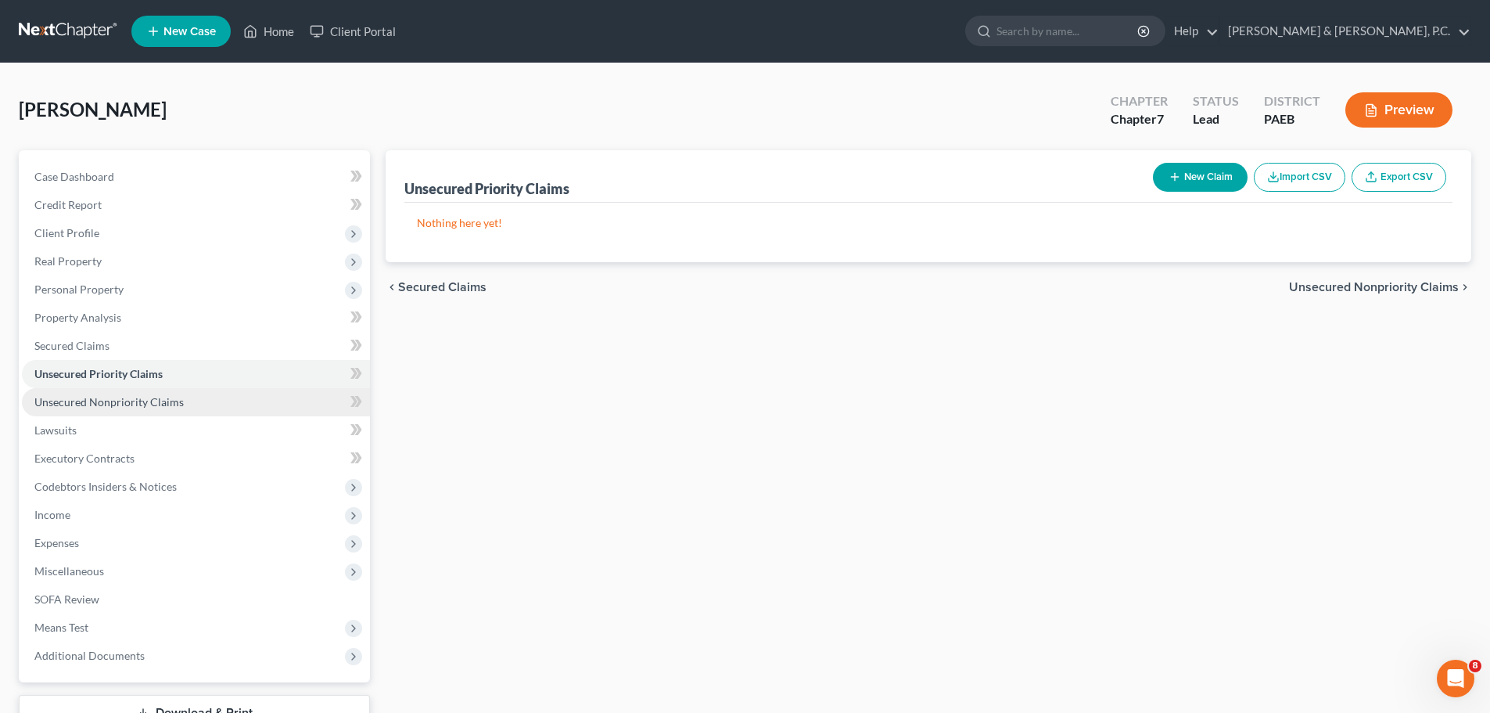
click at [153, 402] on span "Unsecured Nonpriority Claims" at bounding box center [108, 401] width 149 height 13
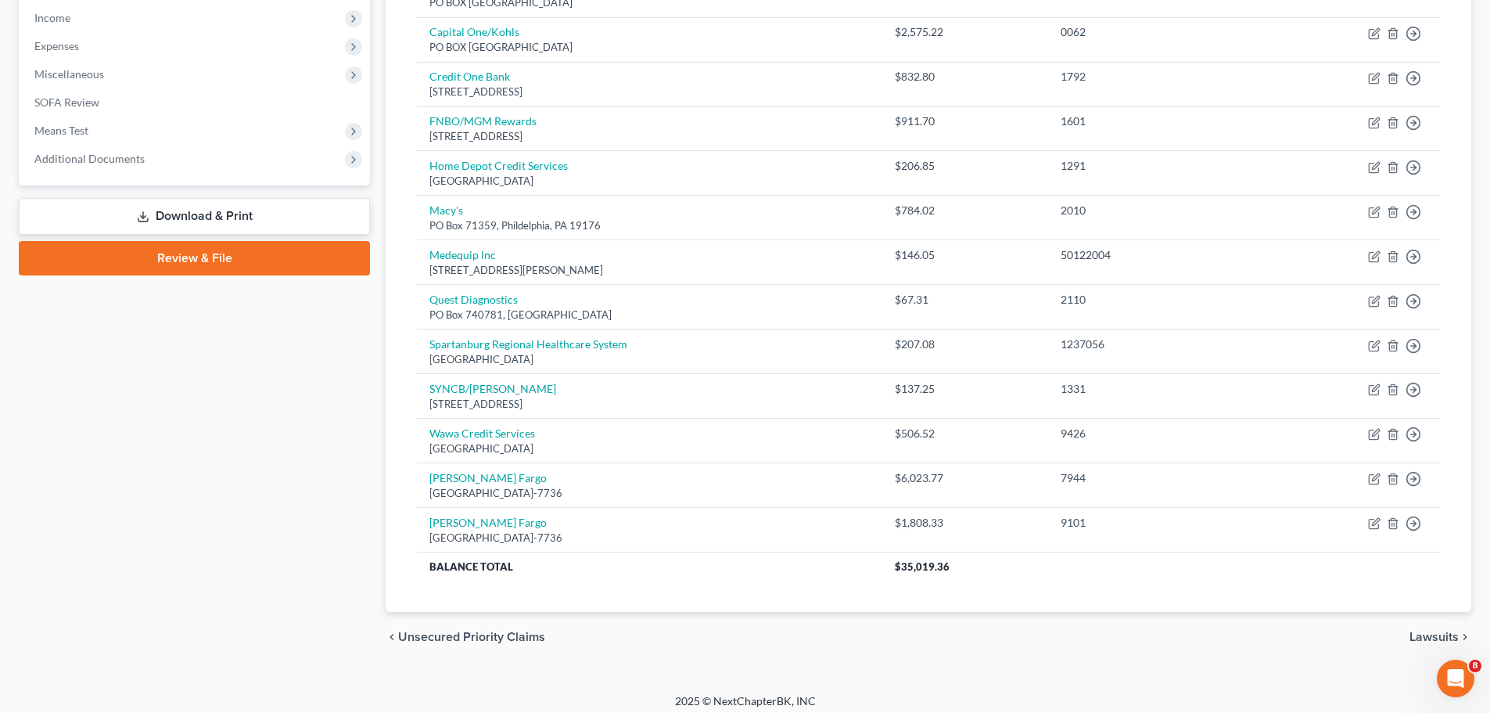
scroll to position [505, 0]
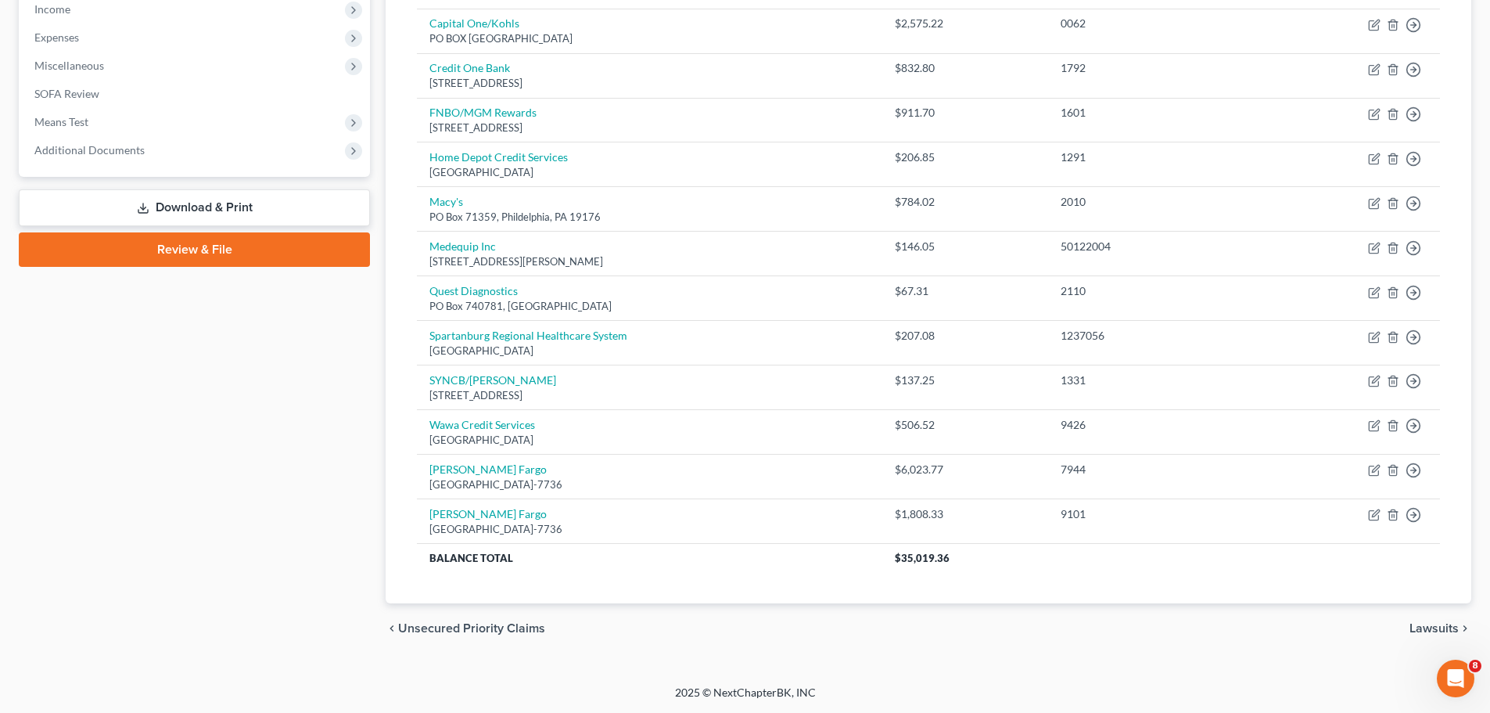
click at [1419, 623] on span "Lawsuits" at bounding box center [1434, 628] width 49 height 13
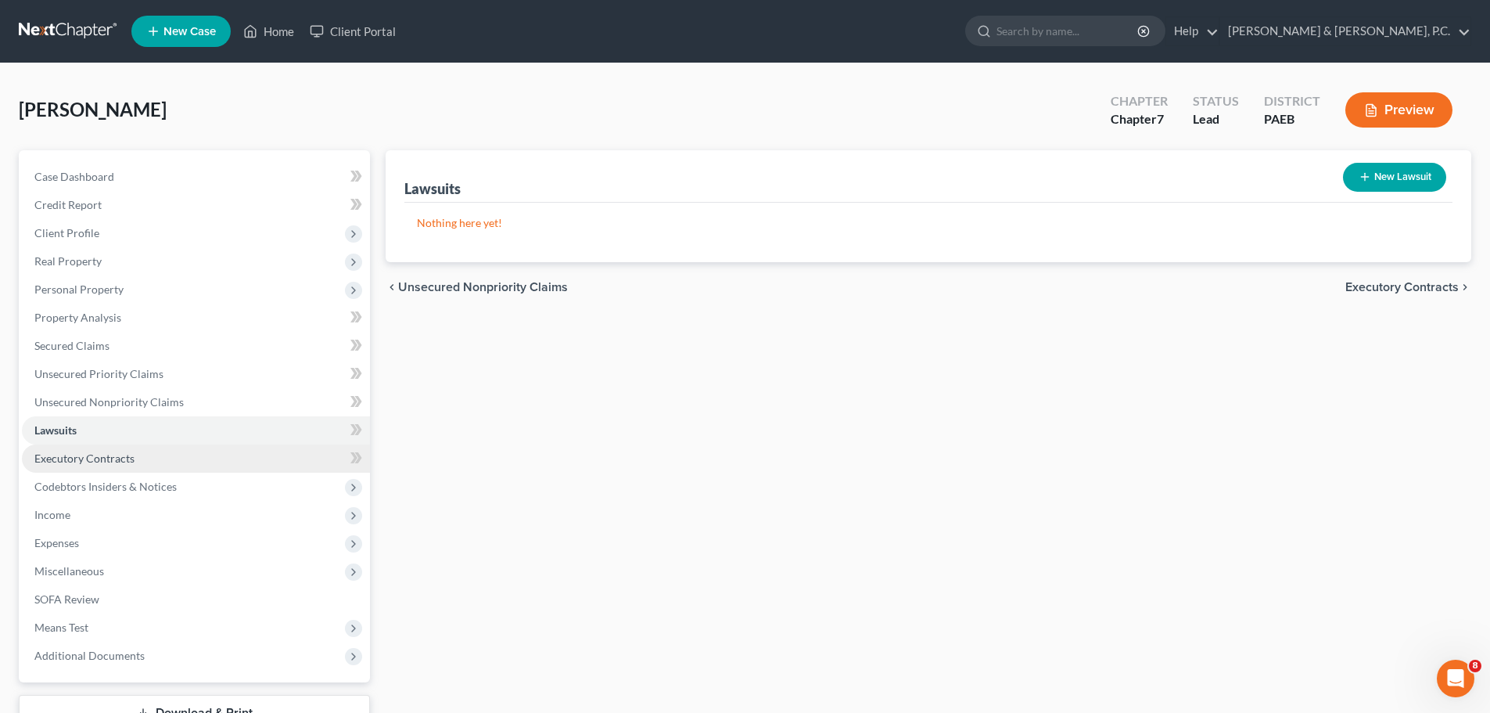
click at [158, 463] on link "Executory Contracts" at bounding box center [196, 458] width 348 height 28
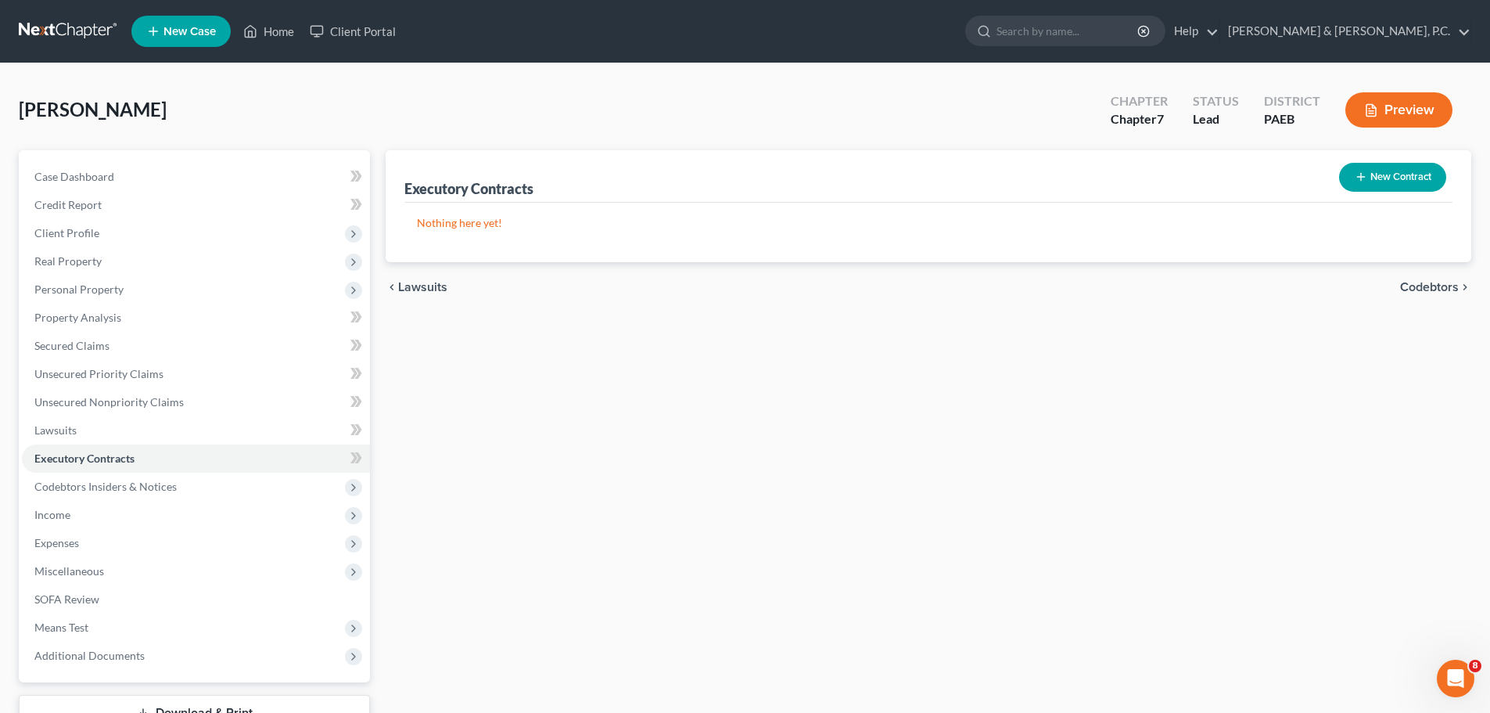
click at [1426, 286] on span "Codebtors" at bounding box center [1429, 287] width 59 height 13
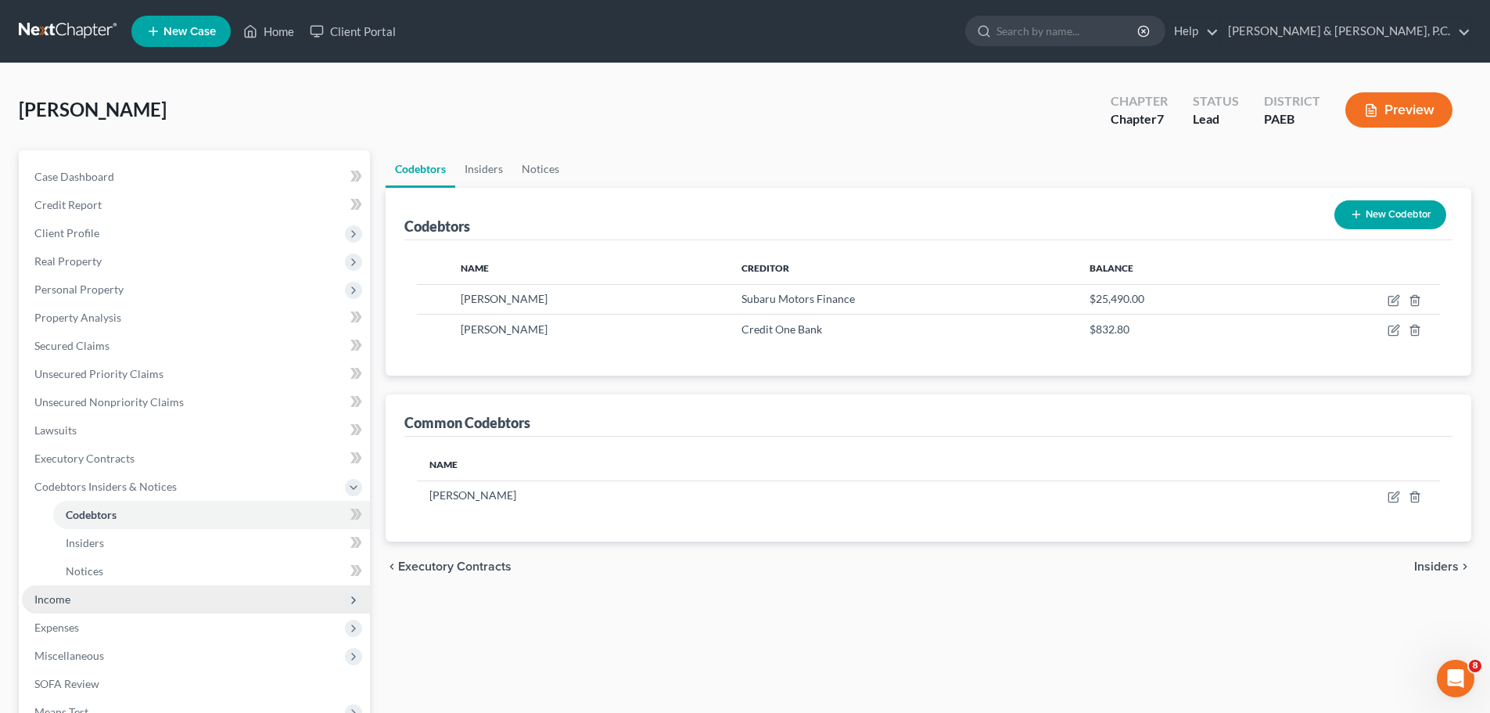
click at [55, 602] on span "Income" at bounding box center [52, 598] width 36 height 13
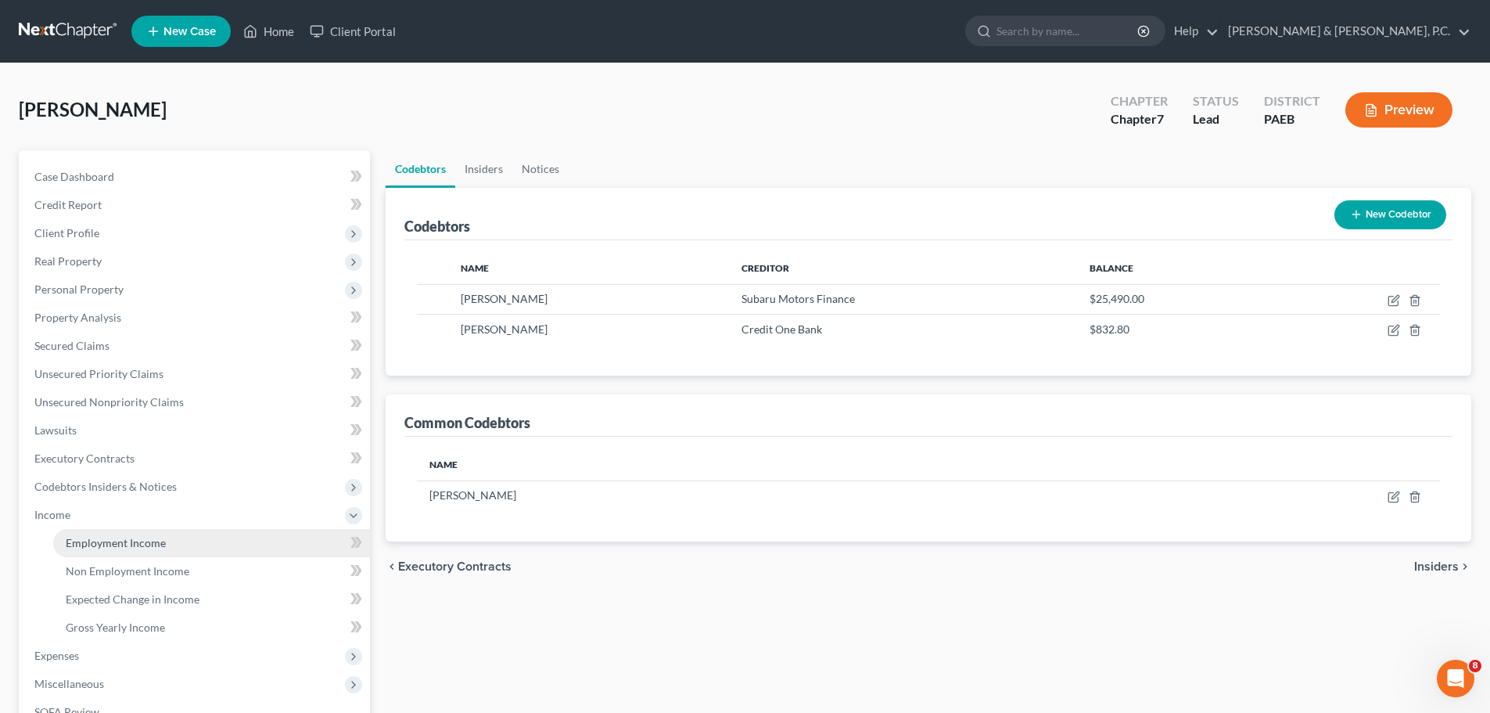
click at [104, 529] on link "Employment Income" at bounding box center [211, 543] width 317 height 28
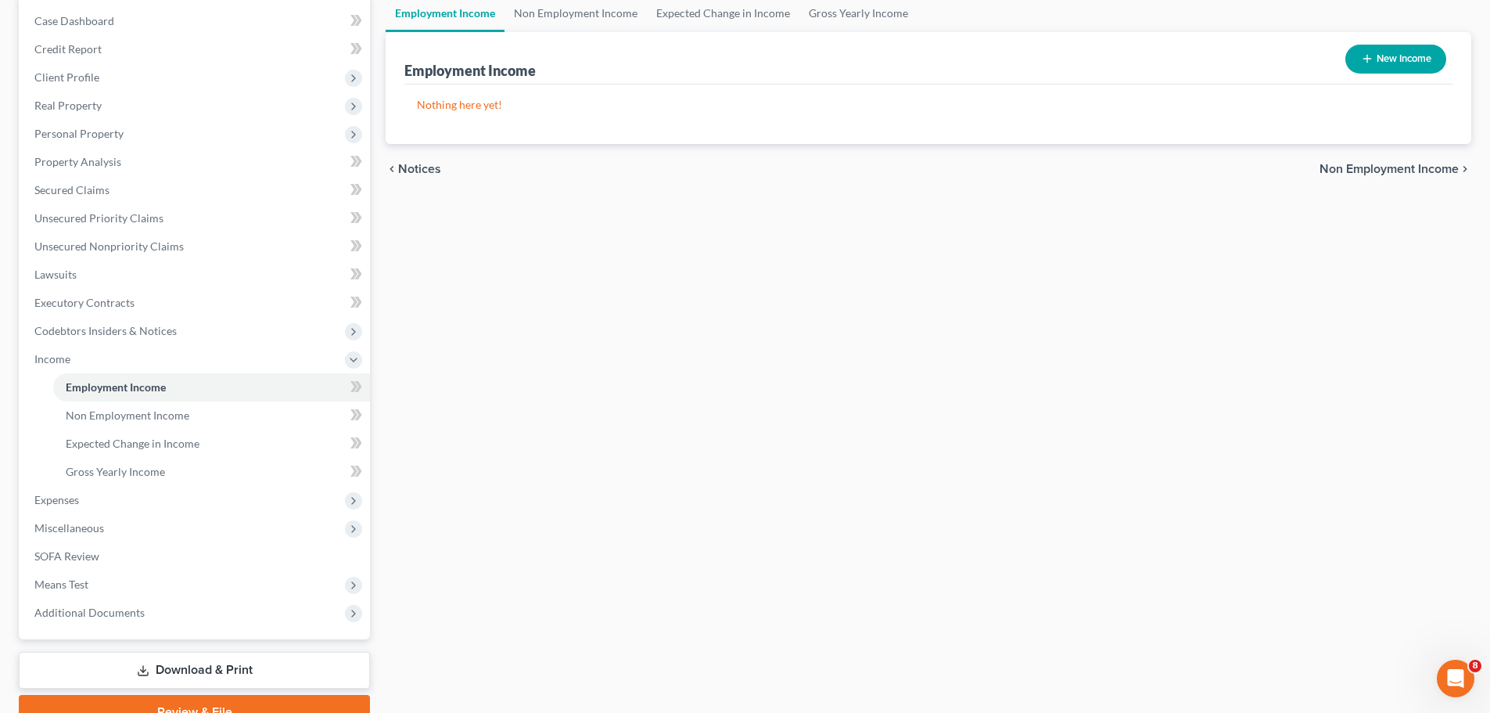
scroll to position [156, 0]
click at [188, 414] on link "Non Employment Income" at bounding box center [211, 415] width 317 height 28
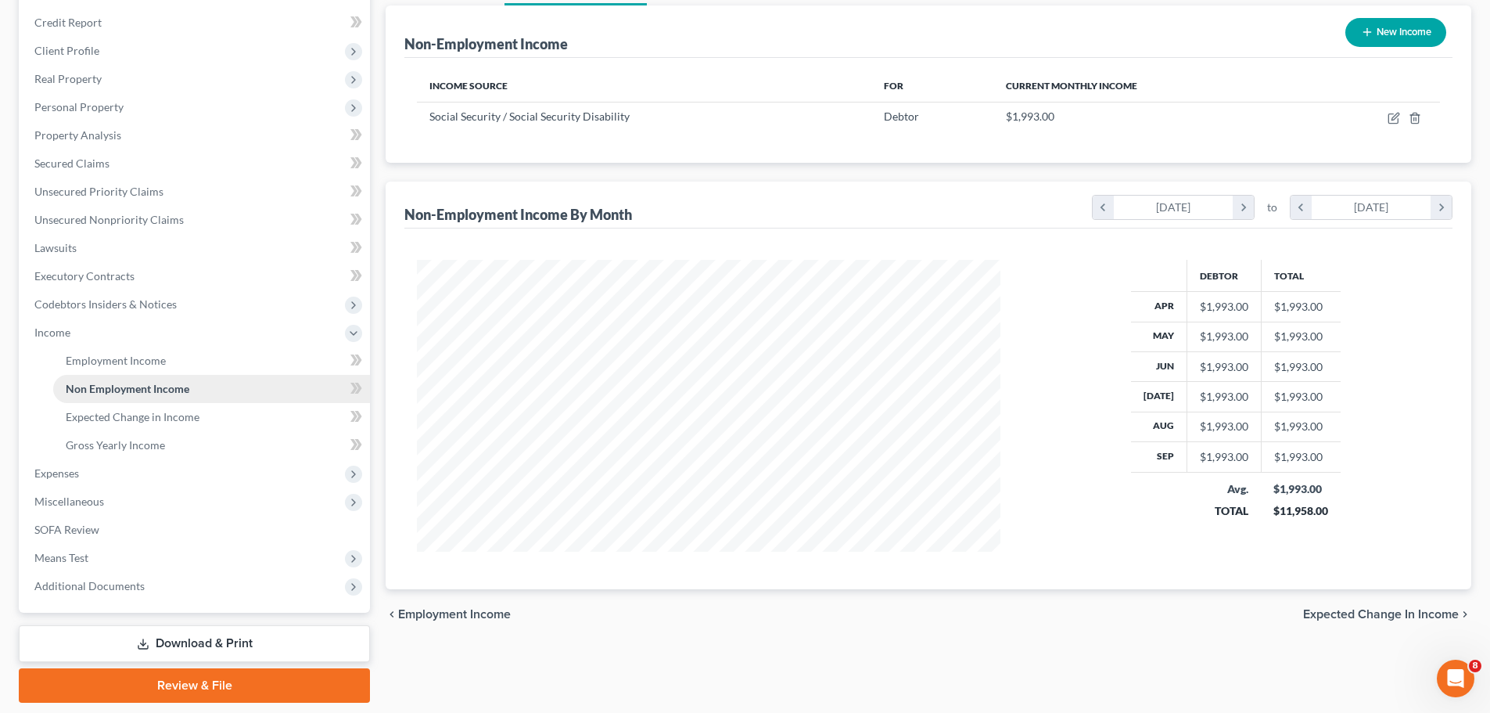
scroll to position [232, 0]
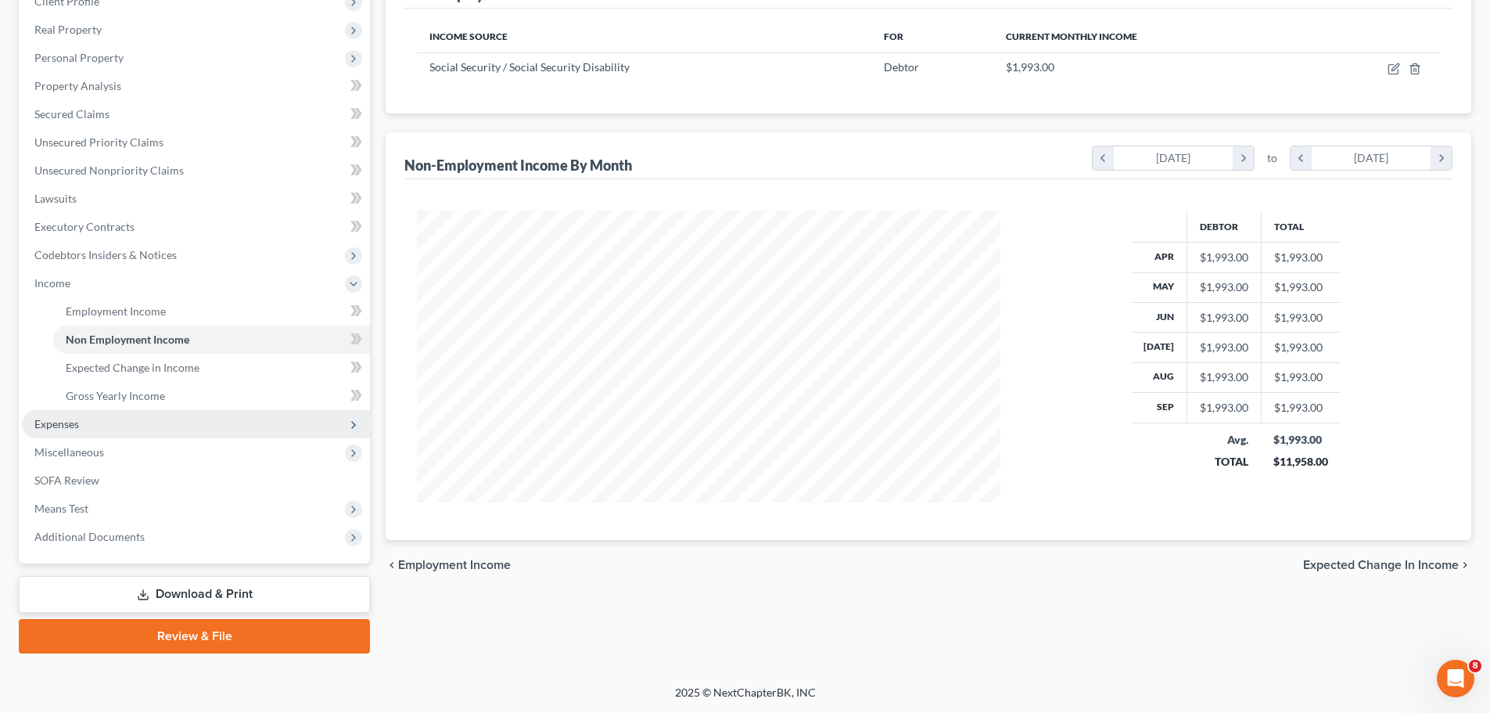
click at [77, 429] on span "Expenses" at bounding box center [56, 423] width 45 height 13
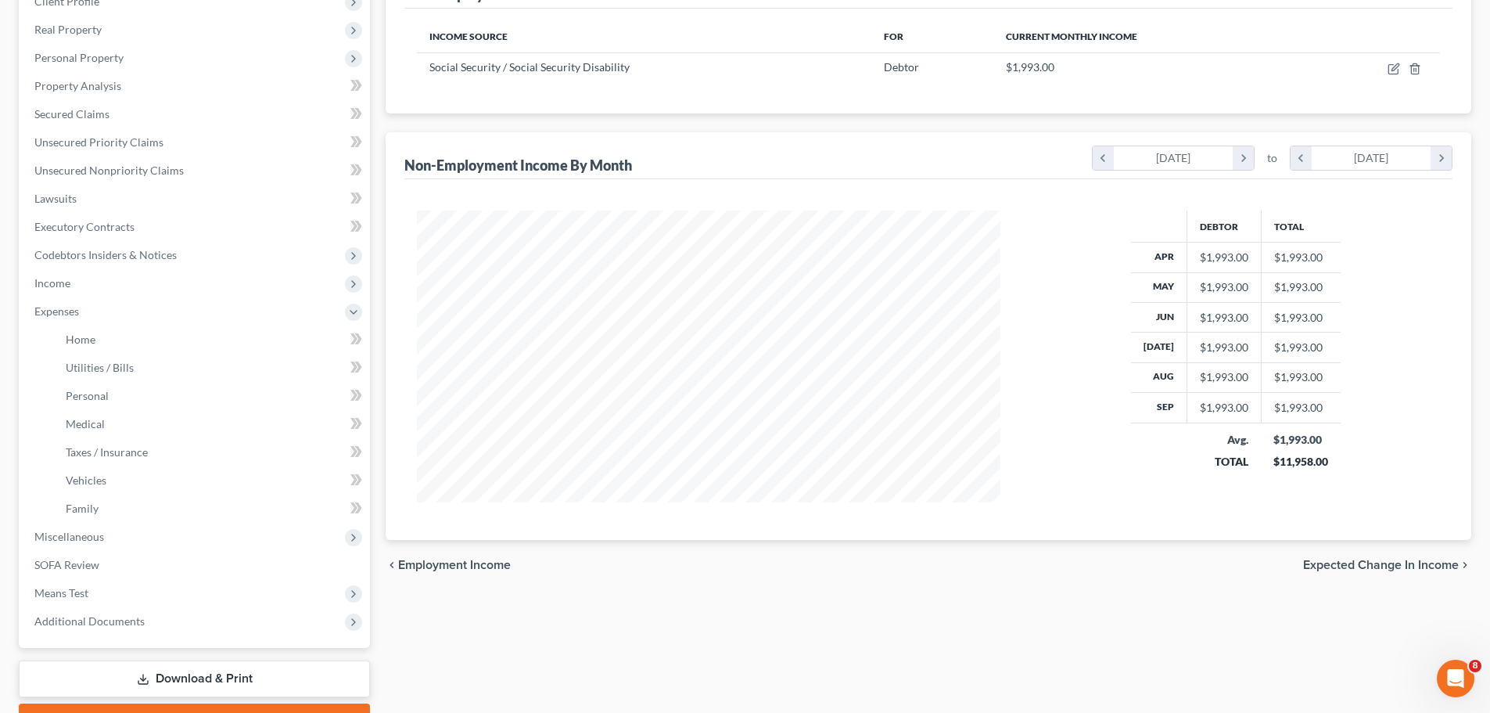
click at [1377, 566] on span "Expected Change in Income" at bounding box center [1381, 565] width 156 height 13
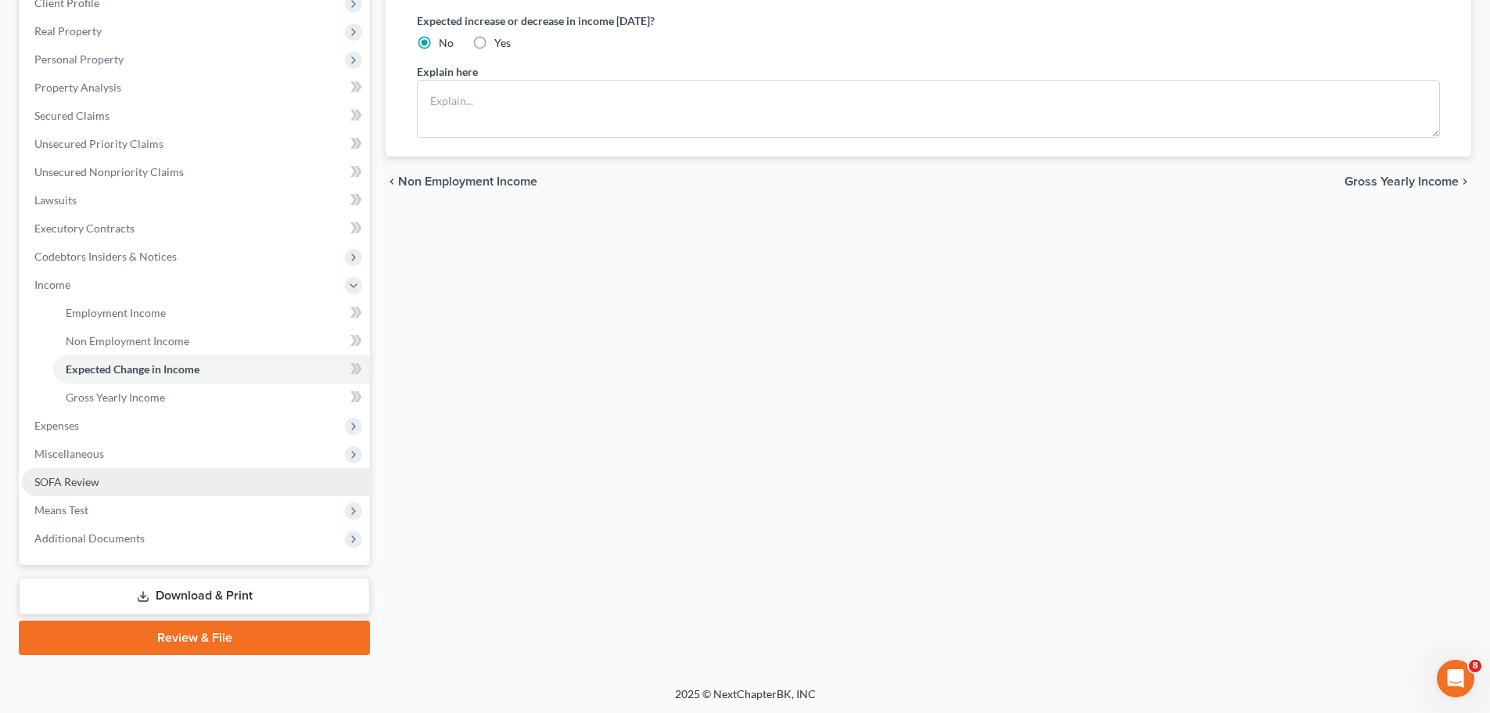
scroll to position [232, 0]
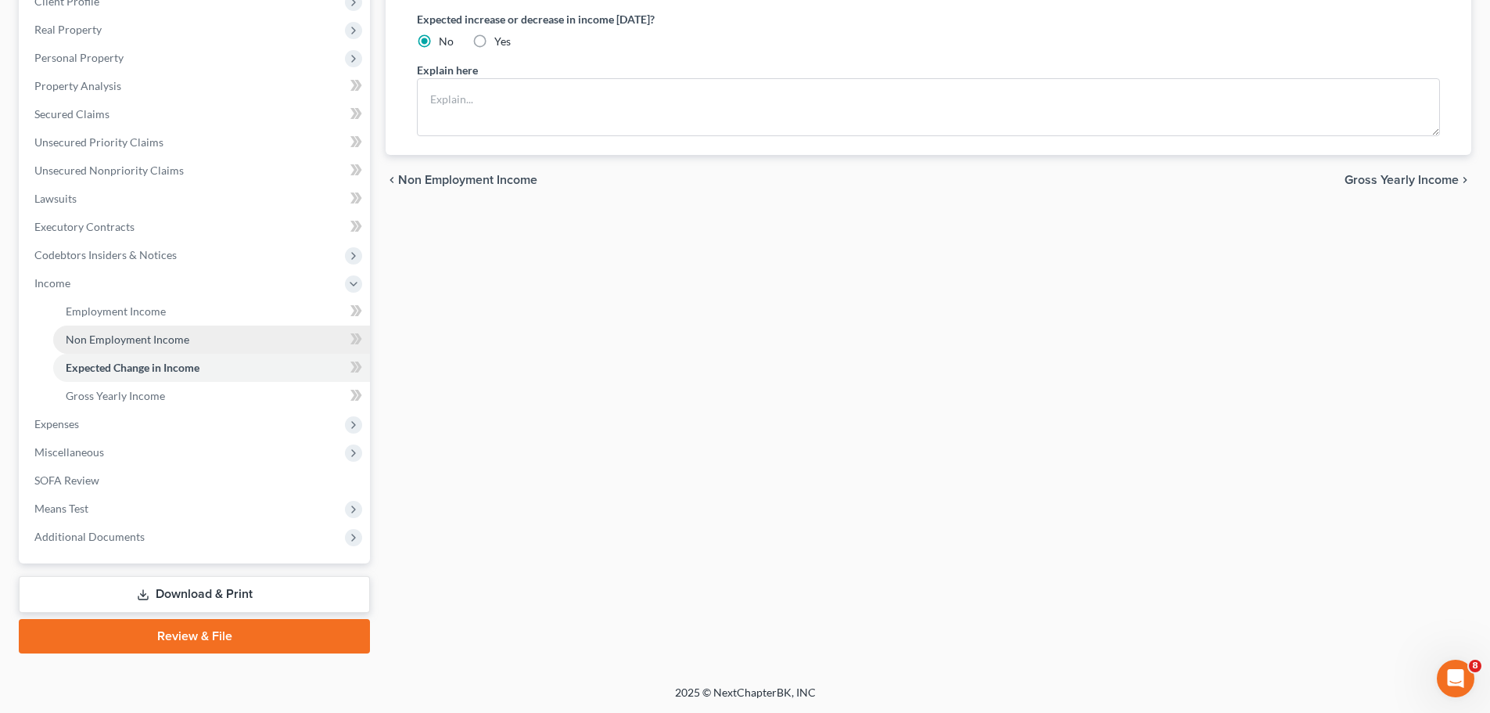
click at [141, 341] on span "Non Employment Income" at bounding box center [128, 339] width 124 height 13
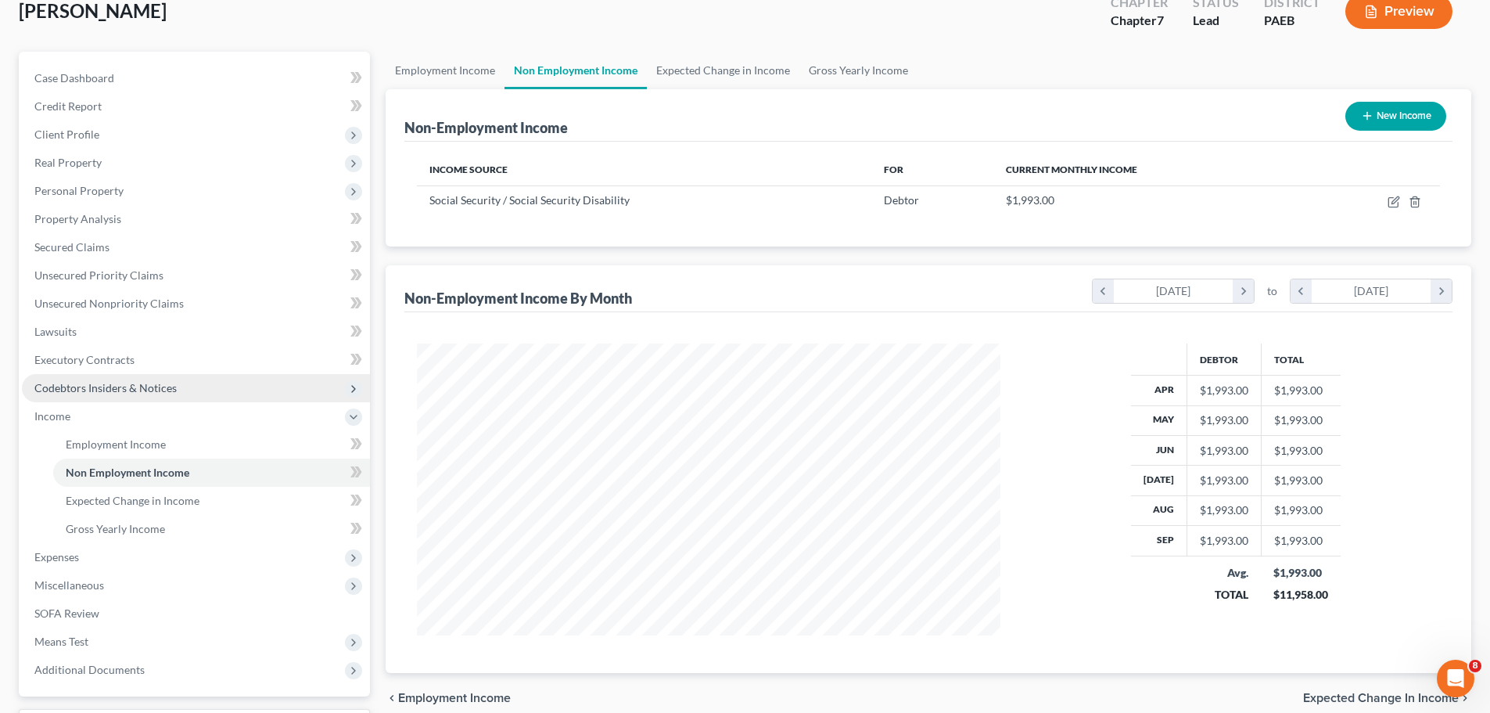
scroll to position [232, 0]
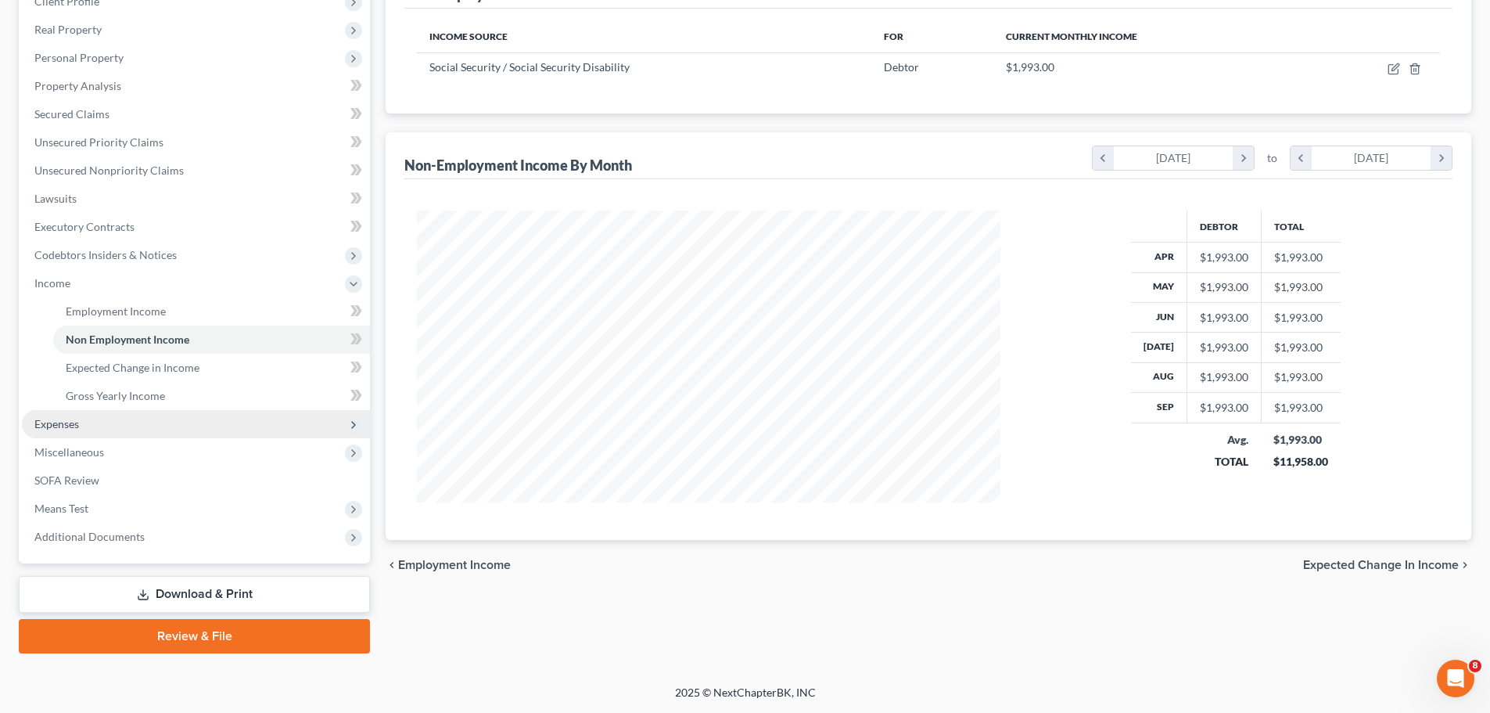
click at [61, 424] on span "Expenses" at bounding box center [56, 423] width 45 height 13
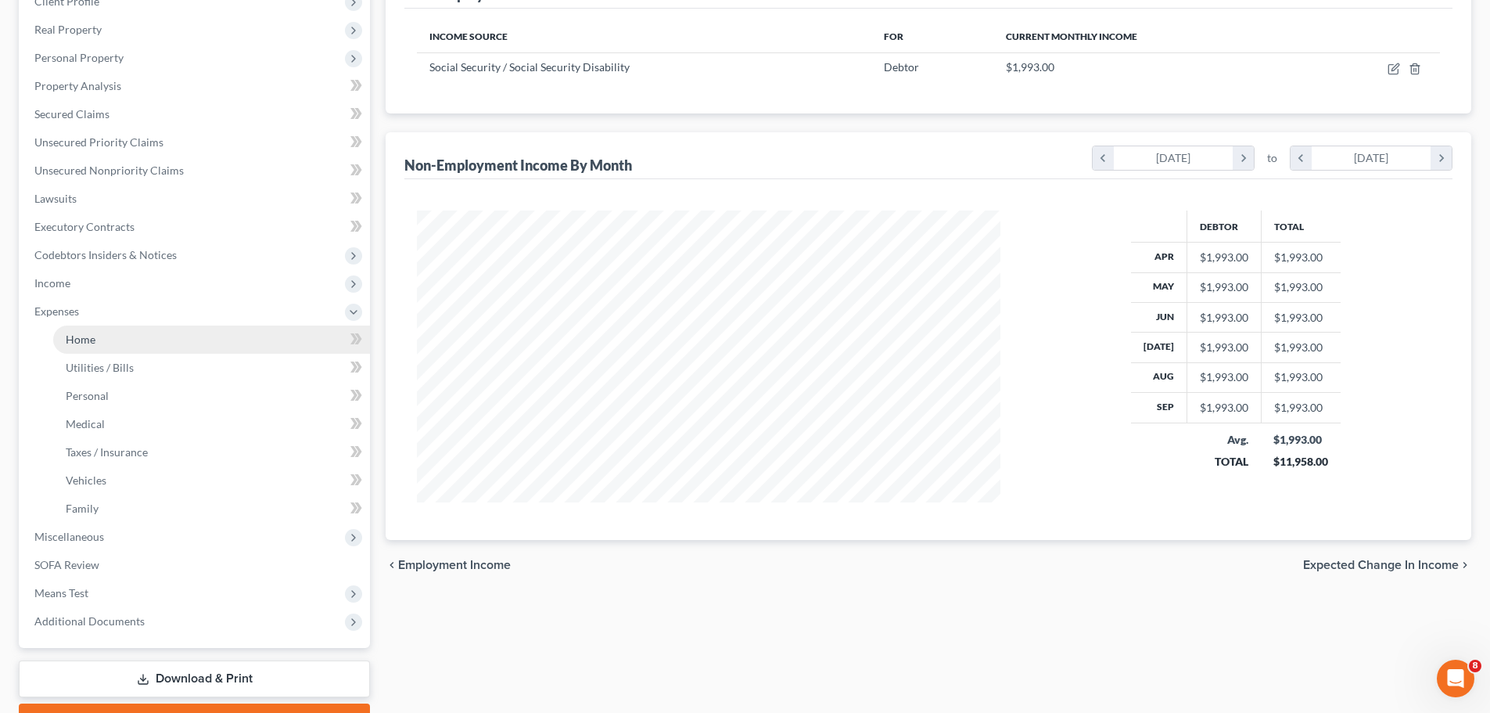
click at [96, 336] on link "Home" at bounding box center [211, 339] width 317 height 28
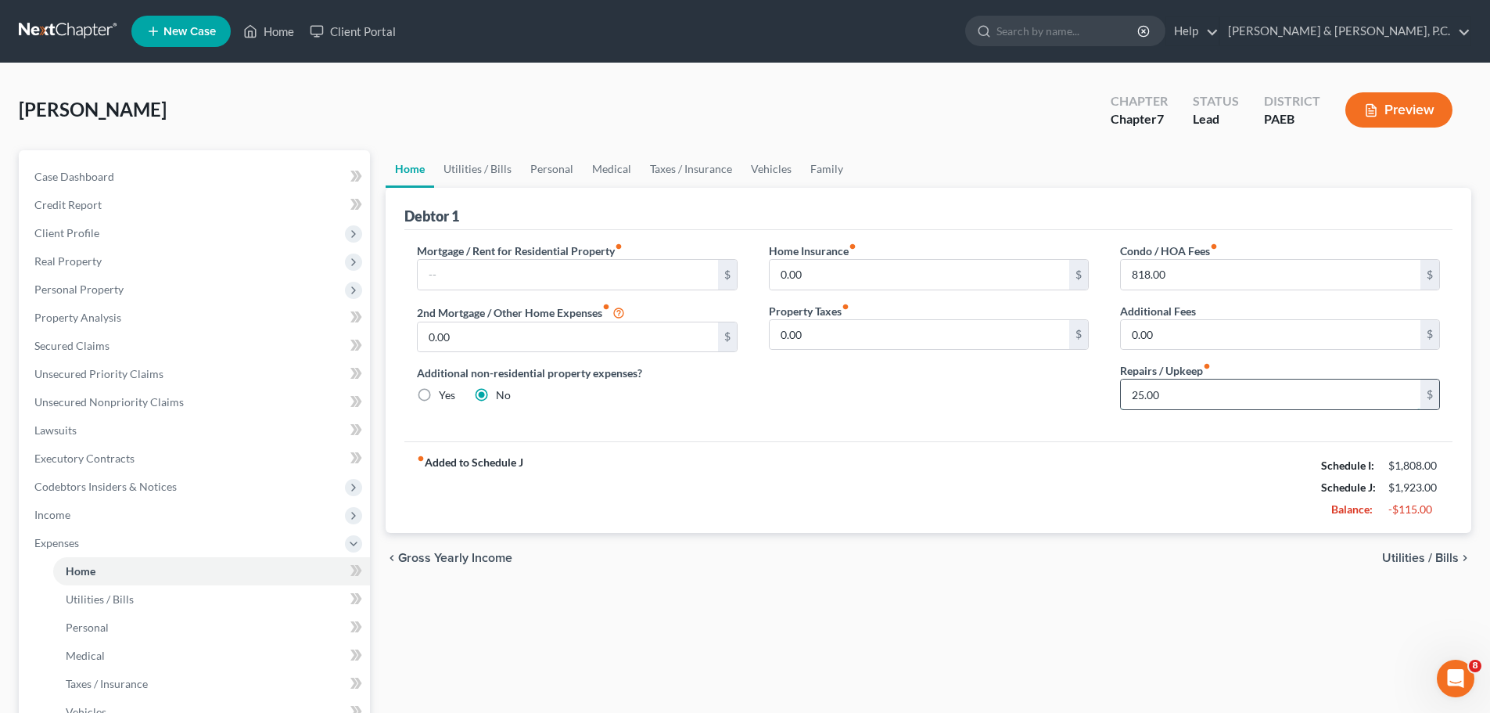
click at [1141, 397] on input "25.00" at bounding box center [1271, 394] width 300 height 30
type input "35.00"
click at [1413, 555] on span "Utilities / Bills" at bounding box center [1420, 558] width 77 height 13
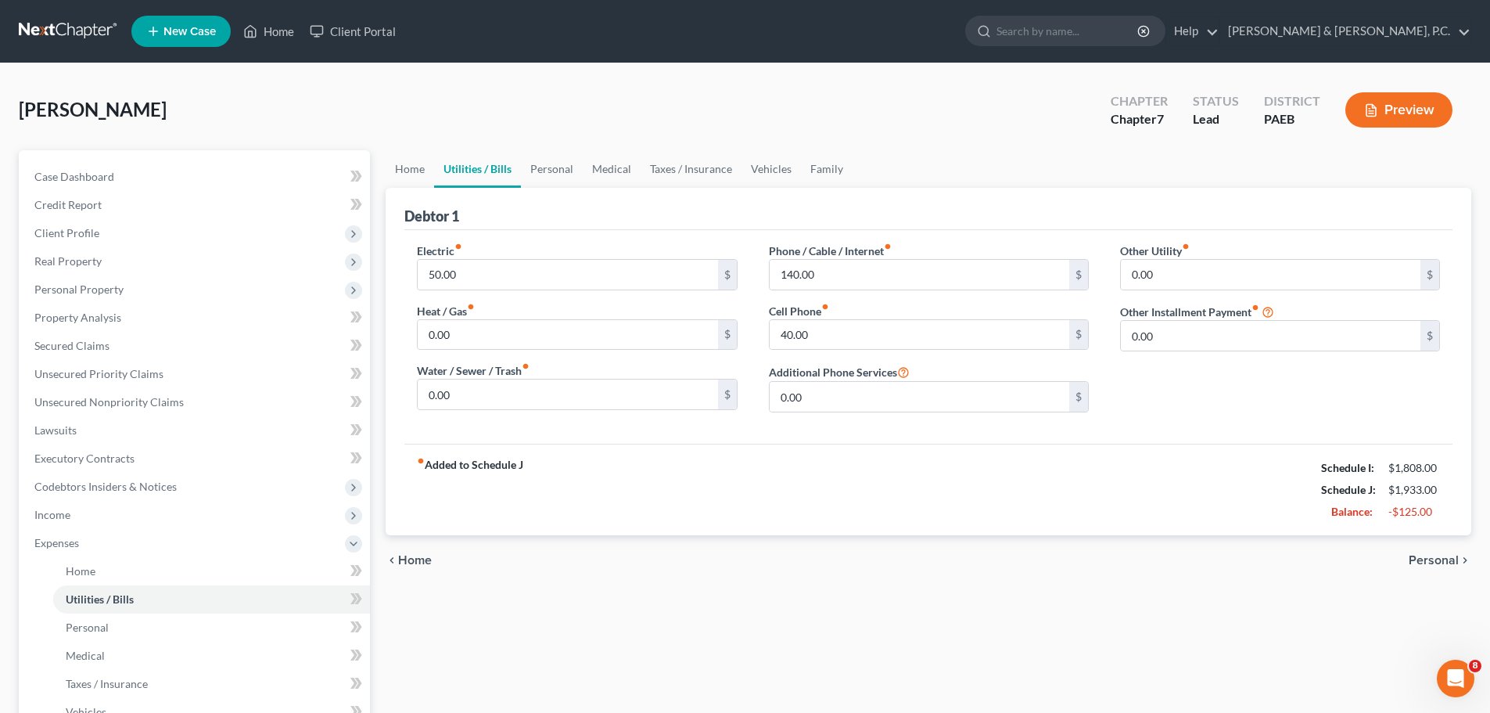
click at [1413, 555] on span "Personal" at bounding box center [1434, 560] width 50 height 13
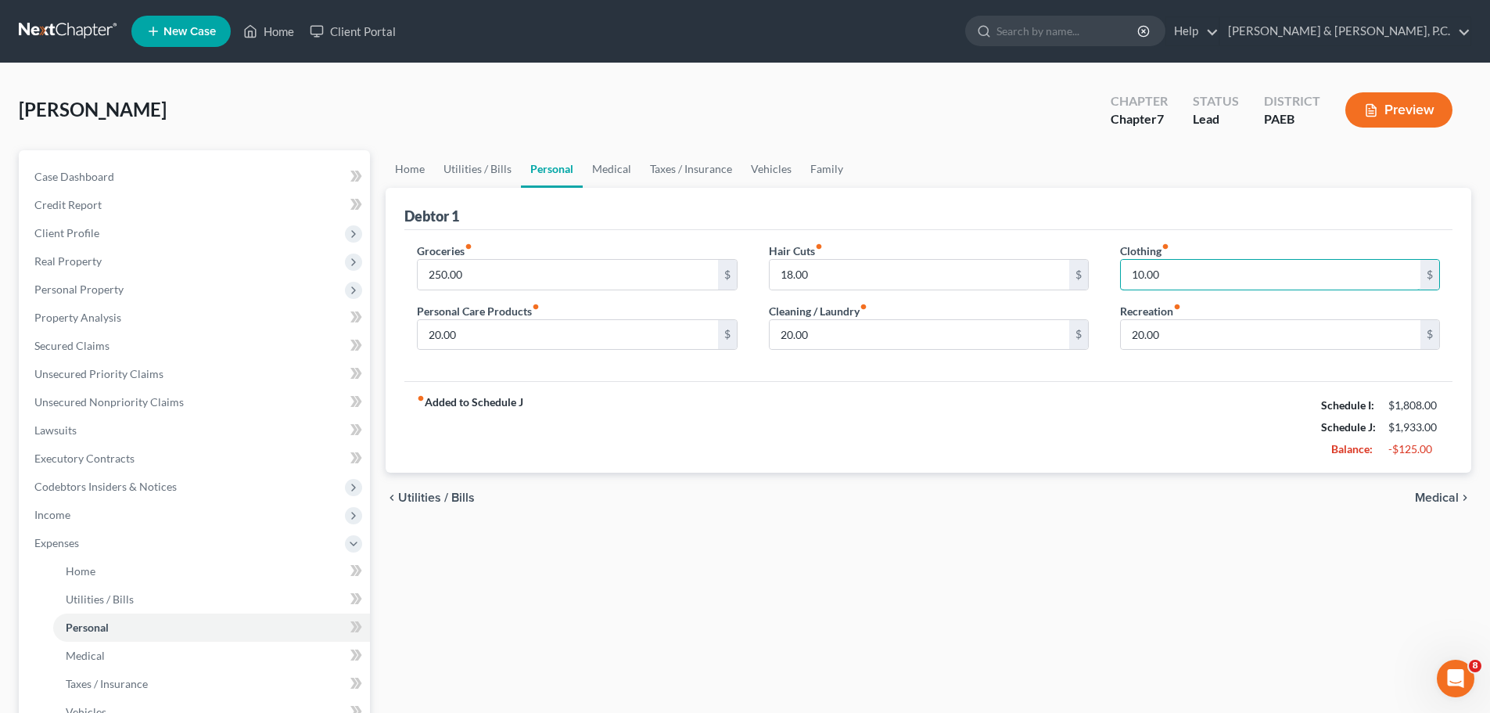
drag, startPoint x: 1138, startPoint y: 275, endPoint x: 1146, endPoint y: 297, distance: 22.8
click at [1138, 276] on input "10.00" at bounding box center [1271, 275] width 300 height 30
type input "25.00"
drag, startPoint x: 1140, startPoint y: 333, endPoint x: 1147, endPoint y: 349, distance: 17.2
click at [1141, 333] on input "20.00" at bounding box center [1271, 335] width 300 height 30
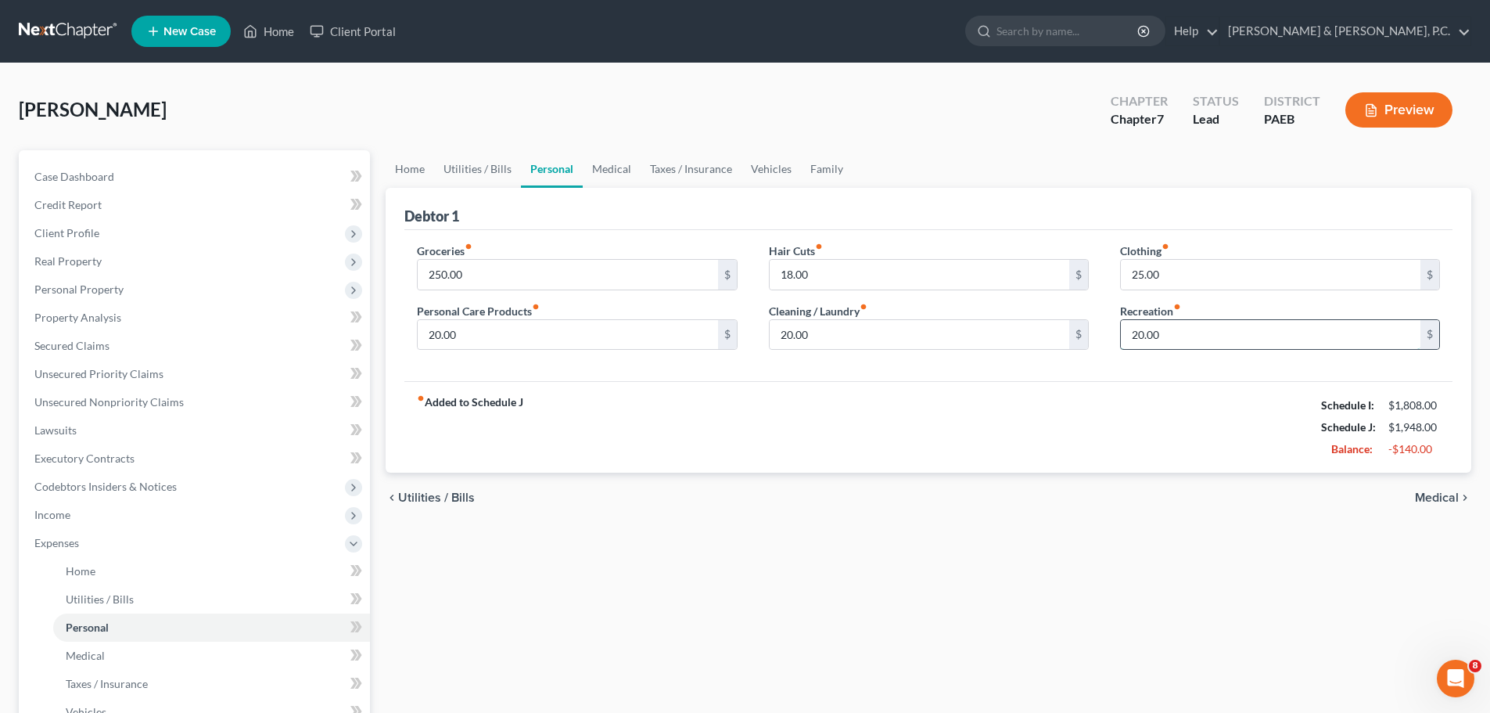
click at [1143, 333] on input "20.00" at bounding box center [1271, 335] width 300 height 30
type input "0"
type input "30.00"
click at [1426, 494] on span "Medical" at bounding box center [1437, 497] width 44 height 13
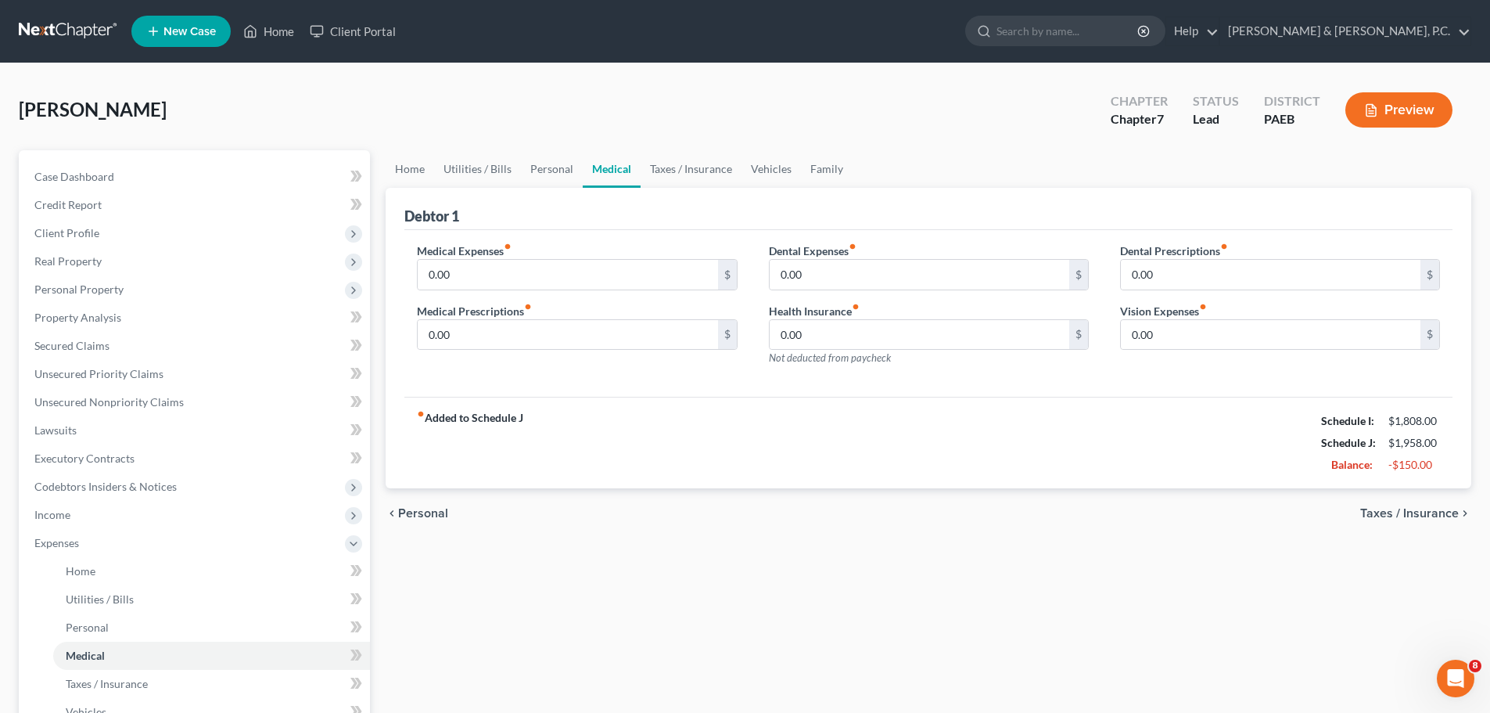
click at [1392, 512] on span "Taxes / Insurance" at bounding box center [1410, 513] width 99 height 13
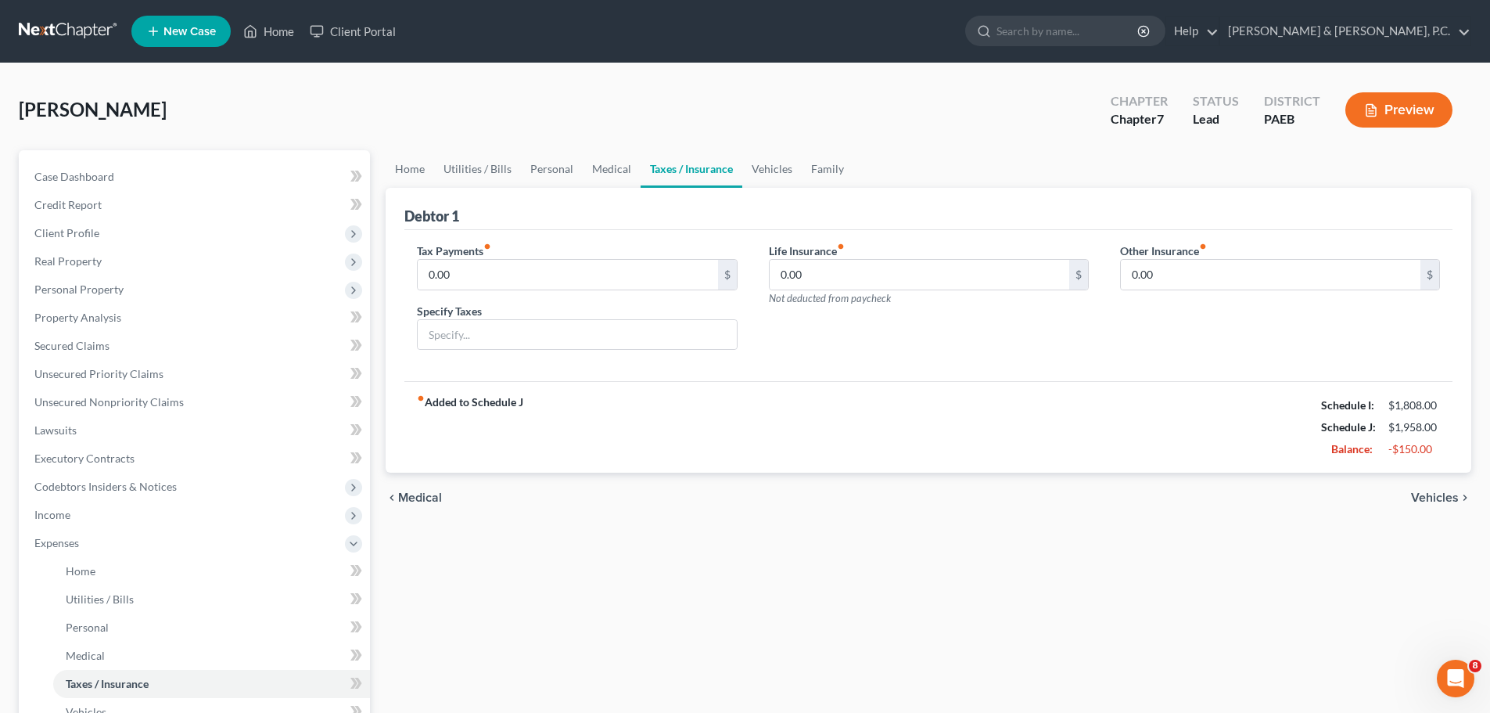
click at [1433, 498] on span "Vehicles" at bounding box center [1435, 497] width 48 height 13
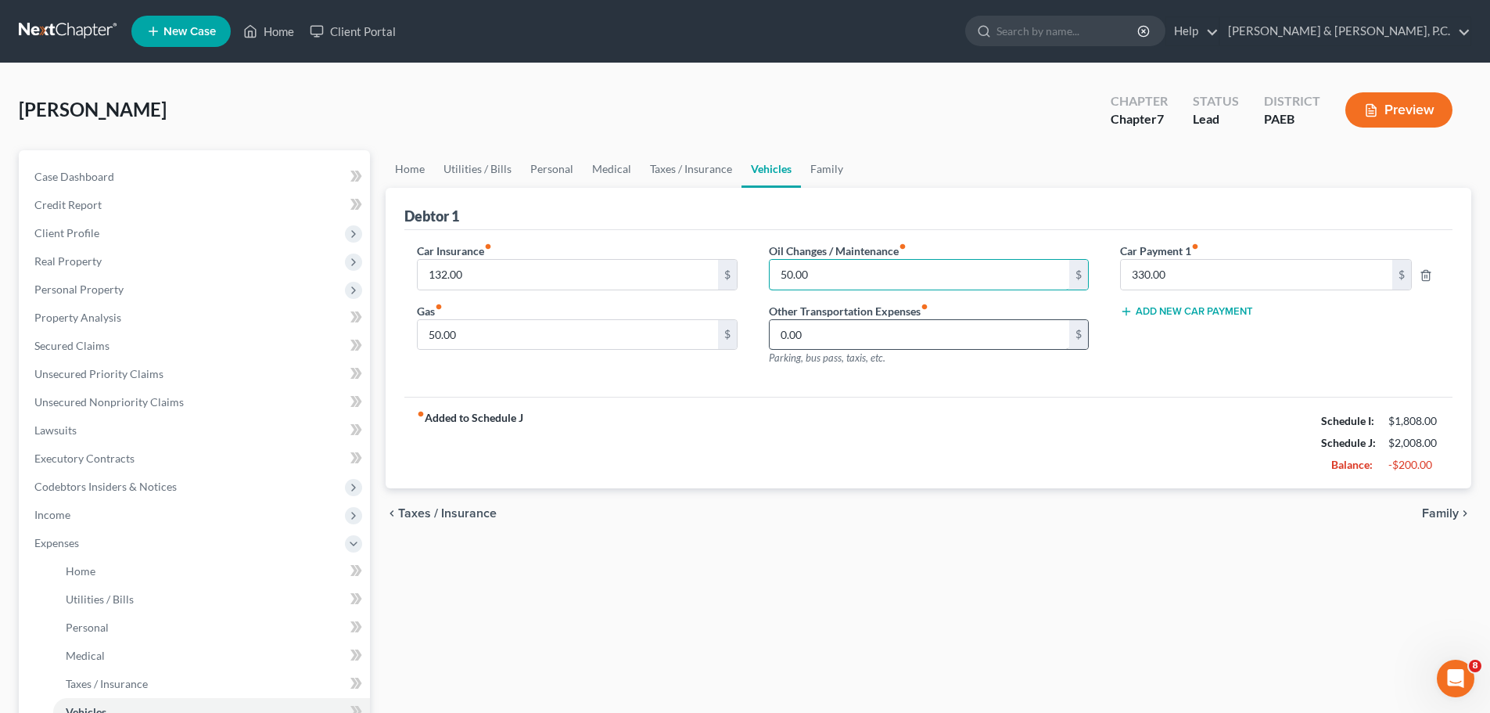
type input "50.00"
click at [958, 340] on input "0.00" at bounding box center [920, 335] width 300 height 30
click at [1212, 270] on input "330.00" at bounding box center [1256, 275] width 271 height 30
click at [1424, 512] on span "Family" at bounding box center [1440, 513] width 37 height 13
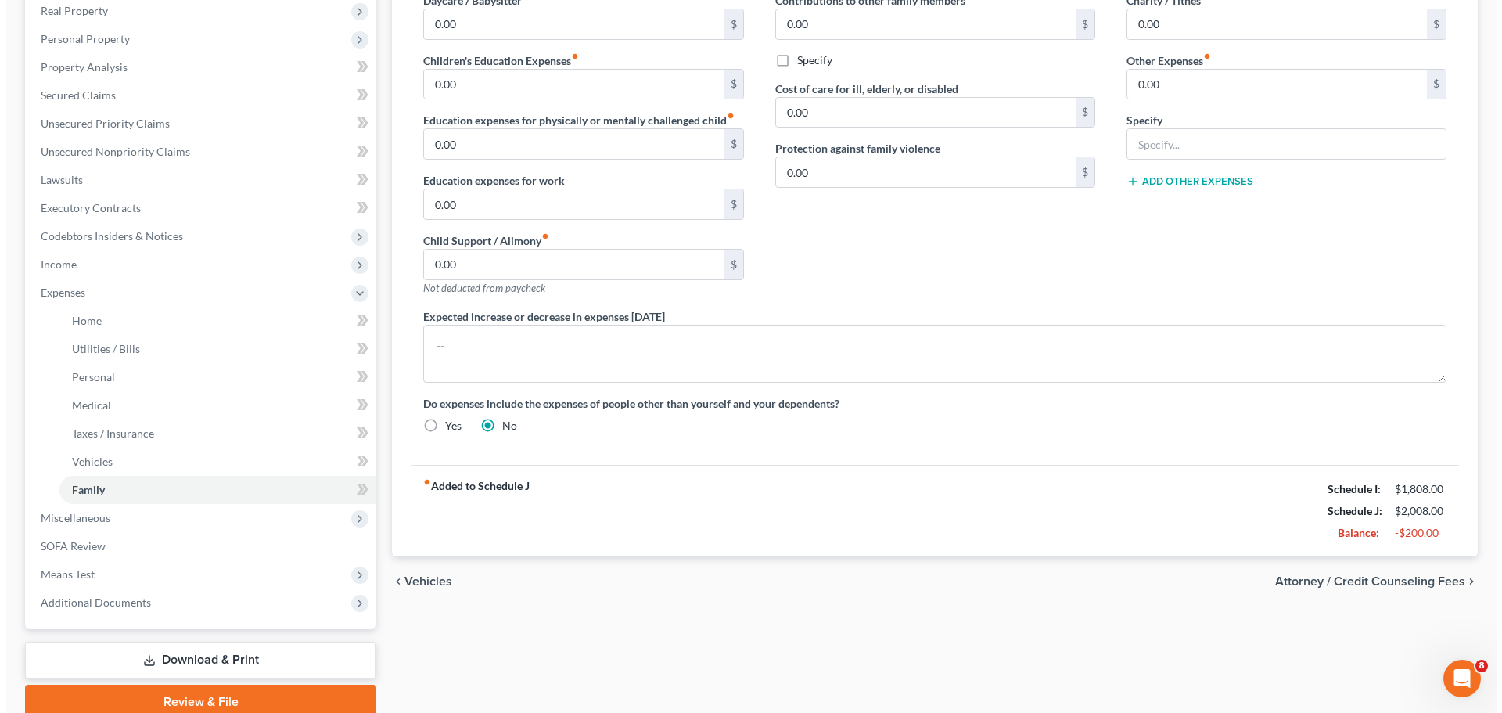
scroll to position [316, 0]
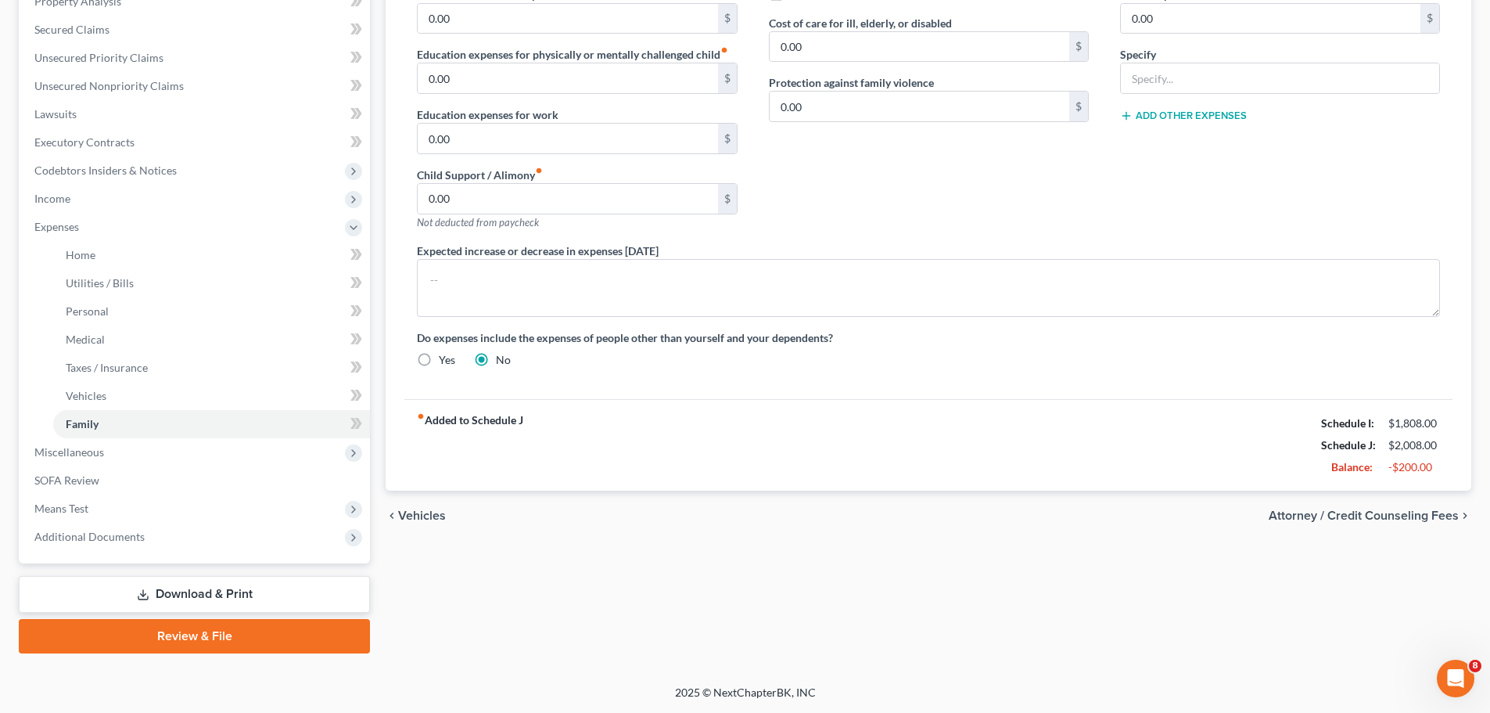
click at [1329, 520] on span "Attorney / Credit Counseling Fees" at bounding box center [1364, 515] width 190 height 13
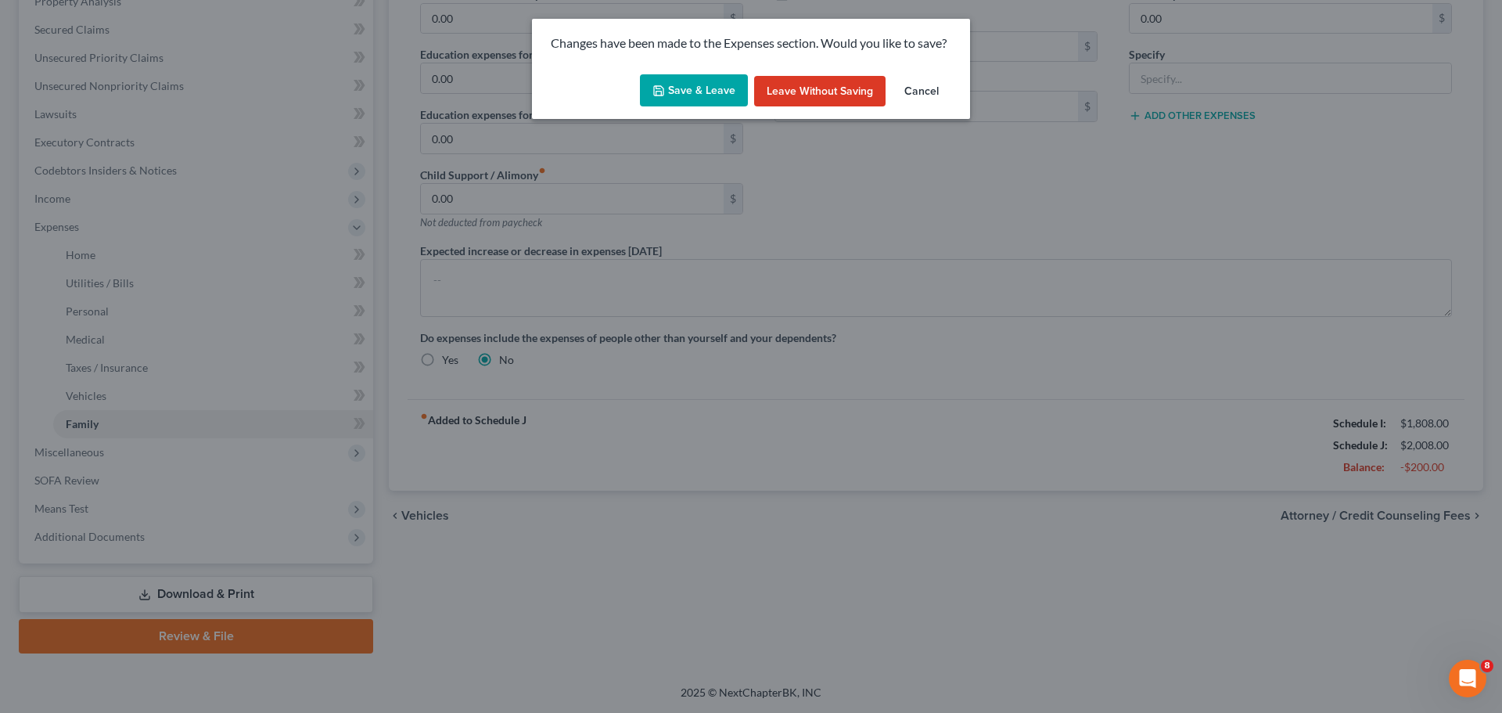
click at [719, 94] on button "Save & Leave" at bounding box center [694, 90] width 108 height 33
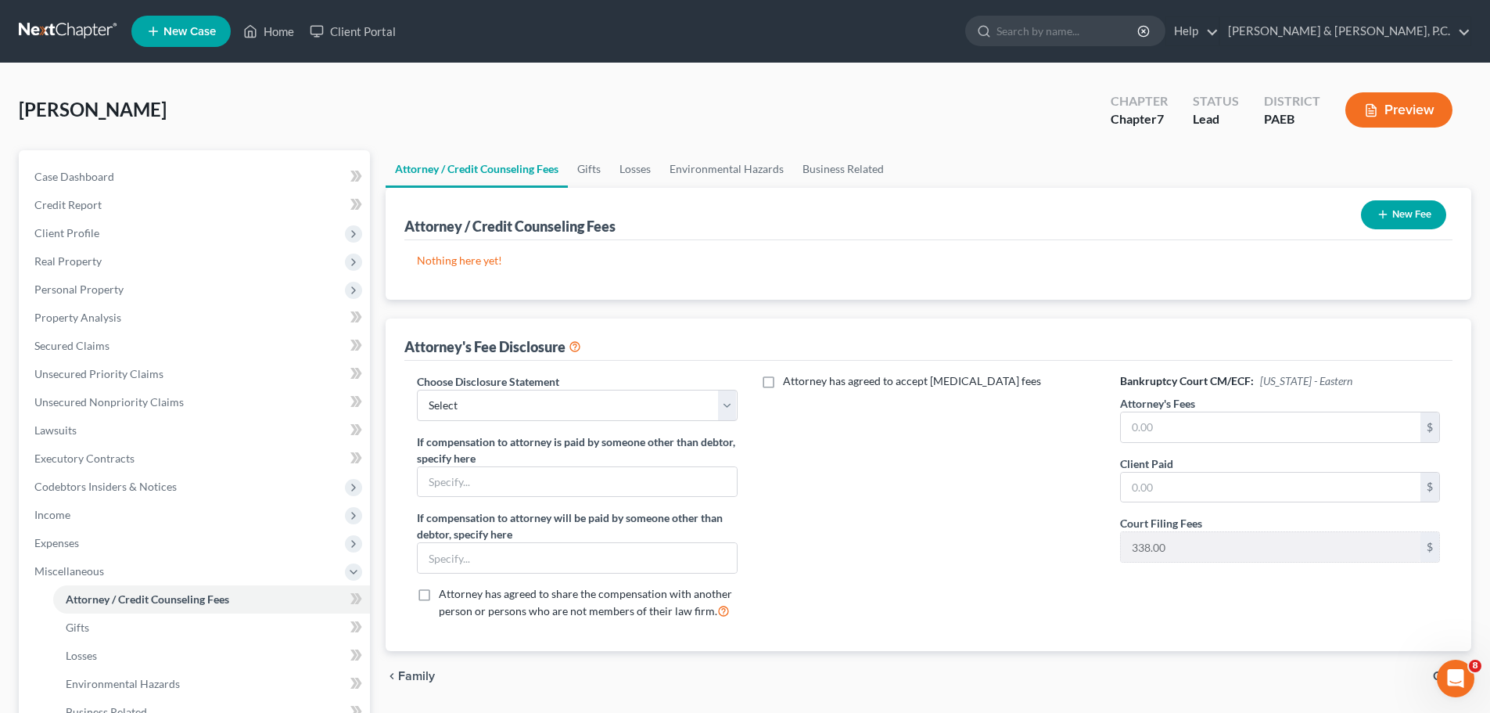
scroll to position [34, 0]
